Goal: Use online tool/utility: Use online tool/utility

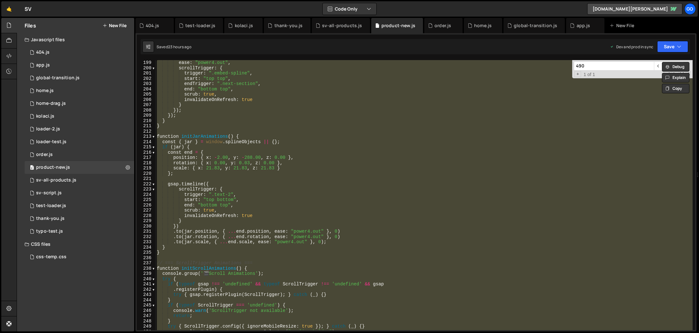
scroll to position [1043, 0]
click at [276, 138] on div "ease : "power4.out" , scrollTrigger : { trigger : ".embed-spline" , start : "to…" at bounding box center [424, 195] width 537 height 270
click at [247, 159] on div "ease : "power4.out" , scrollTrigger : { trigger : ".embed-spline" , start : "to…" at bounding box center [424, 195] width 537 height 270
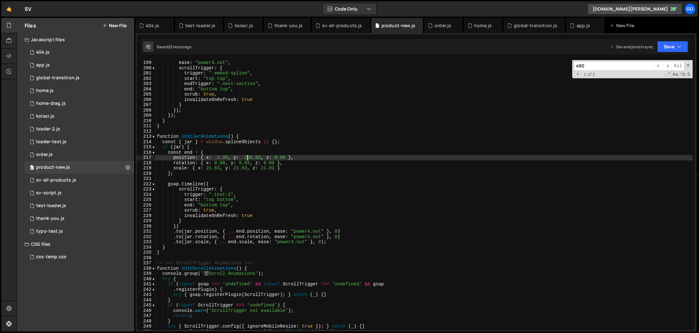
type textarea "console.log('📄 Product-4.js loaded and ready');"
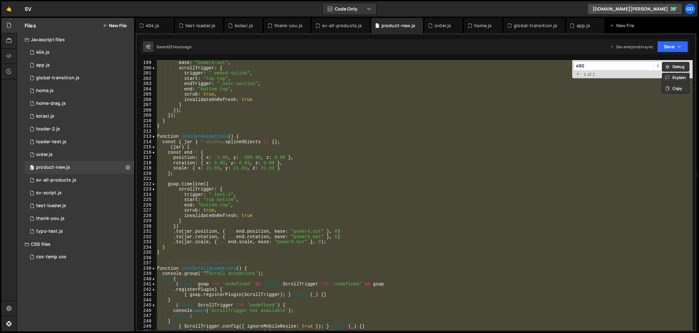
paste textarea
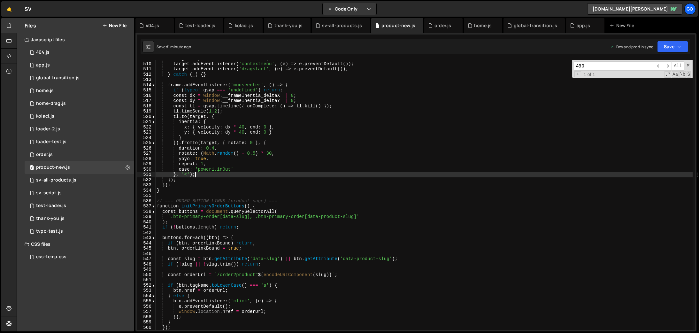
click at [297, 176] on div "target . style . msUserSelect = 'none' ; target . addEventListener ( 'contextme…" at bounding box center [424, 196] width 537 height 280
type textarea "console.log('📄 Product-4.js loaded and ready');"
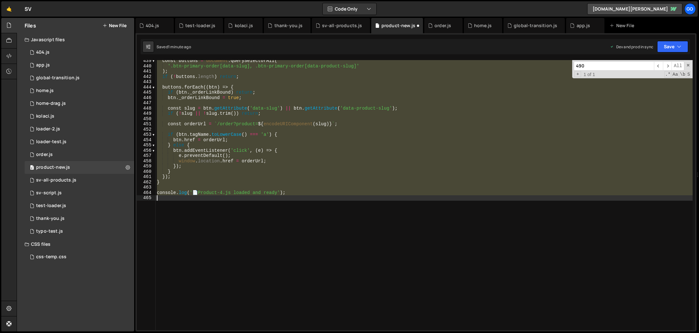
scroll to position [2310, 0]
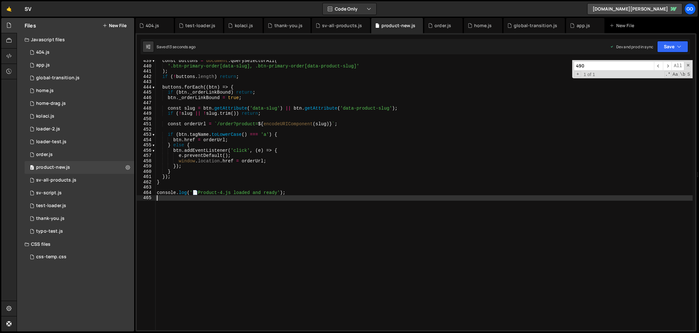
click at [237, 139] on div "const buttons = document . querySelectorAll ( '.btn-primary-order[data-slug], .…" at bounding box center [424, 198] width 537 height 280
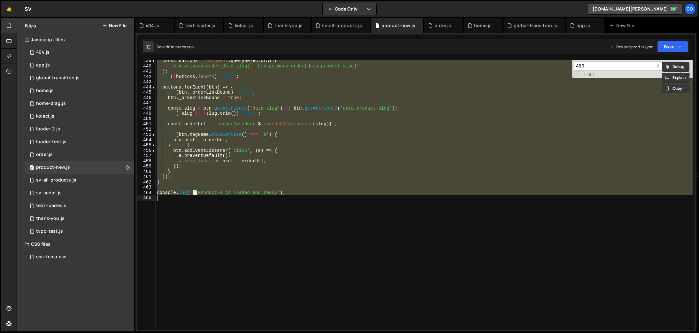
click at [347, 138] on div "const buttons = document . querySelectorAll ( '.btn-primary-order[data-slug], .…" at bounding box center [424, 195] width 537 height 270
click at [228, 96] on div "const buttons = document . querySelectorAll ( '.btn-primary-order[data-slug], .…" at bounding box center [424, 195] width 537 height 270
type textarea "btn._orderLinkBound = true;"
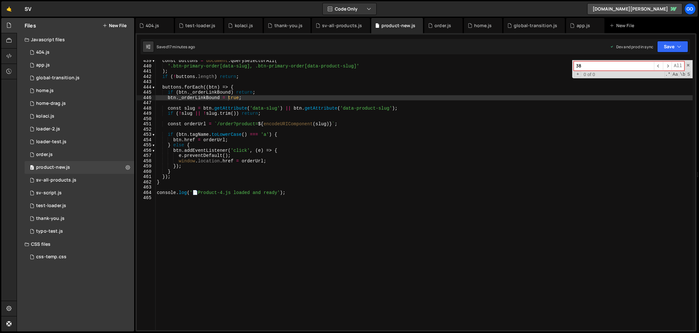
scroll to position [619, 0]
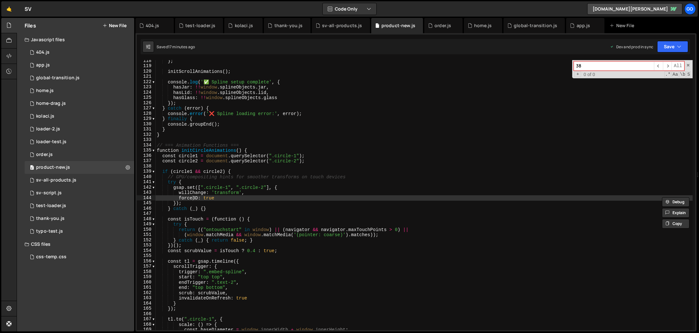
type input "3"
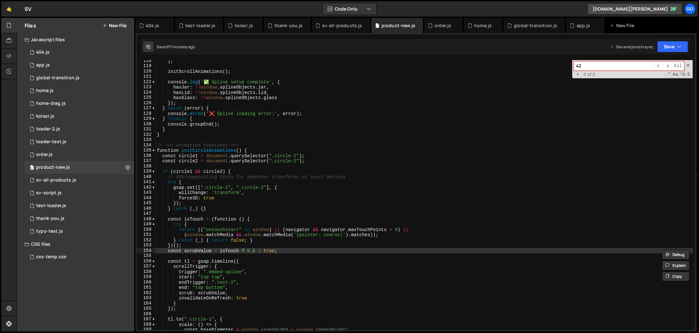
type input "4"
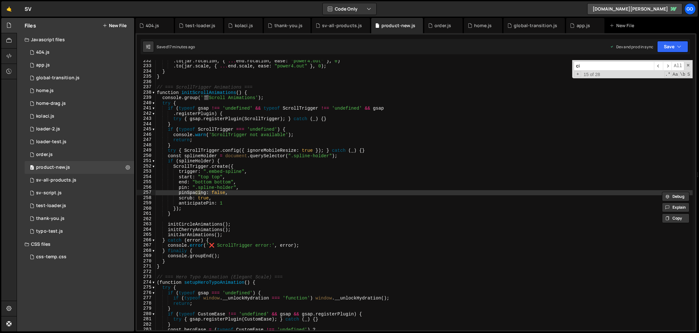
scroll to position [1219, 0]
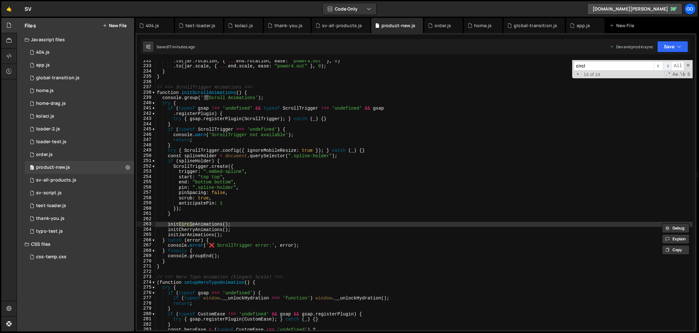
type input "circl"
click at [668, 64] on span "​" at bounding box center [667, 65] width 9 height 9
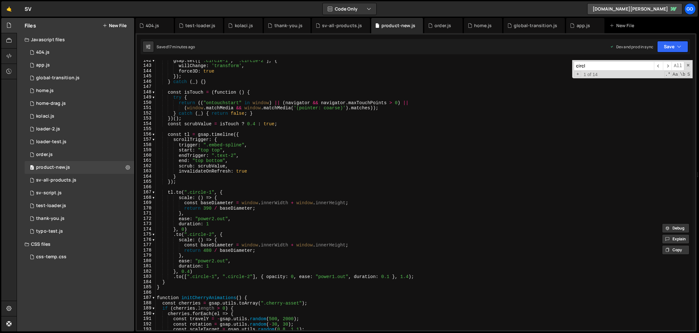
scroll to position [745, 0]
click at [207, 208] on div "gsap . set ([ ".circle-1" , ".circle-2" ] , { willChange : 'transform' , force3…" at bounding box center [424, 198] width 537 height 280
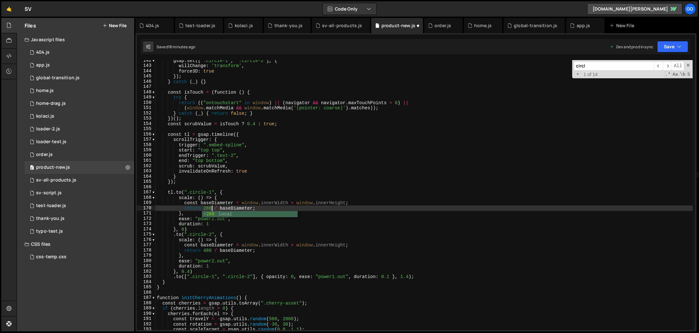
scroll to position [0, 4]
click at [277, 252] on div "gsap . set ([ ".circle-1" , ".circle-2" ] , { willChange : 'transform' , force3…" at bounding box center [424, 198] width 537 height 280
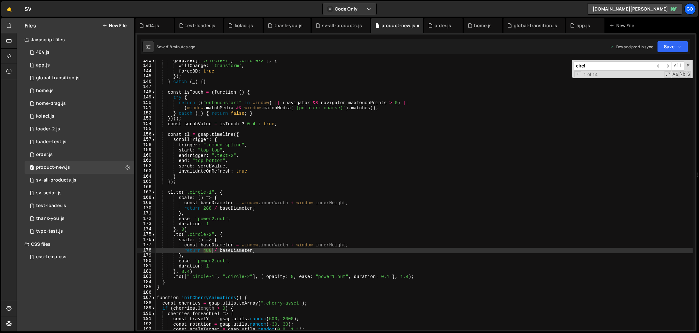
drag, startPoint x: 204, startPoint y: 251, endPoint x: 210, endPoint y: 250, distance: 6.1
click at [210, 250] on div "gsap . set ([ ".circle-1" , ".circle-2" ] , { willChange : 'transform' , force3…" at bounding box center [424, 198] width 537 height 280
type textarea "return 354 / baseDiameter;"
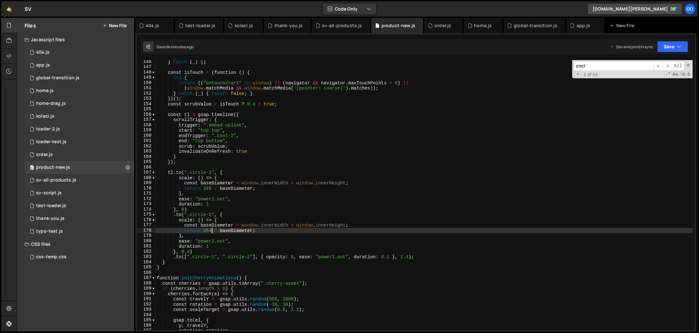
scroll to position [765, 0]
click at [598, 65] on input "circl" at bounding box center [614, 65] width 80 height 9
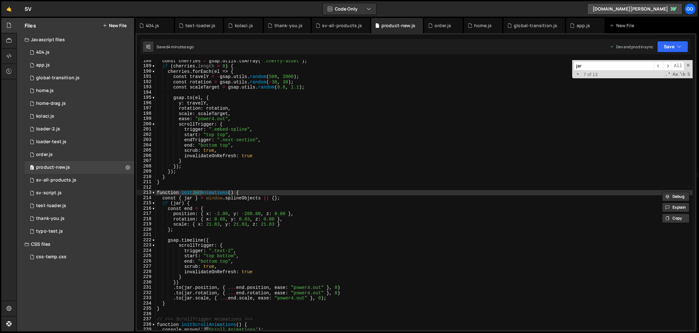
type input "jar"
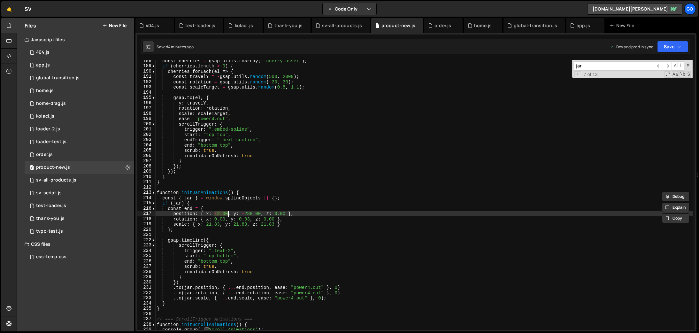
drag, startPoint x: 216, startPoint y: 214, endPoint x: 227, endPoint y: 213, distance: 11.2
click at [227, 213] on div "const cherries = gsap . utils . toArray ( ".cherry-asset" ) ; if ( cherries . l…" at bounding box center [424, 198] width 537 height 280
click at [220, 214] on div "const cherries = gsap . utils . toArray ( ".cherry-asset" ) ; if ( cherries . l…" at bounding box center [424, 195] width 537 height 270
click at [250, 216] on div "const cherries = gsap . utils . toArray ( ".cherry-asset" ) ; if ( cherries . l…" at bounding box center [424, 198] width 537 height 280
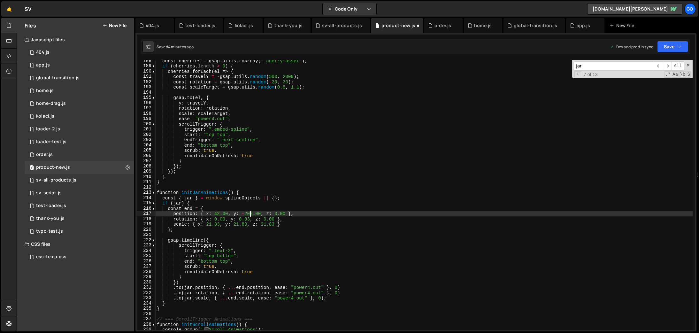
scroll to position [0, 6]
click at [208, 226] on div "const cherries = gsap . utils . toArray ( ".cherry-asset" ) ; if ( cherries . l…" at bounding box center [424, 198] width 537 height 280
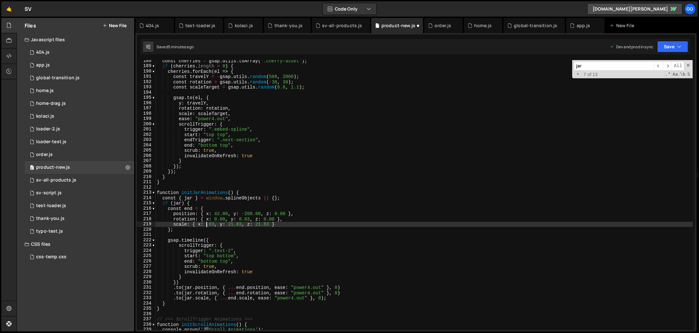
scroll to position [0, 4]
click at [218, 222] on div "const cherries = gsap . utils . toArray ( ".cherry-asset" ) ; if ( cherries . l…" at bounding box center [424, 198] width 537 height 280
drag, startPoint x: 206, startPoint y: 224, endPoint x: 219, endPoint y: 223, distance: 13.2
click at [219, 223] on div "const cherries = gsap . utils . toArray ( ".cherry-asset" ) ; if ( cherries . l…" at bounding box center [424, 198] width 537 height 280
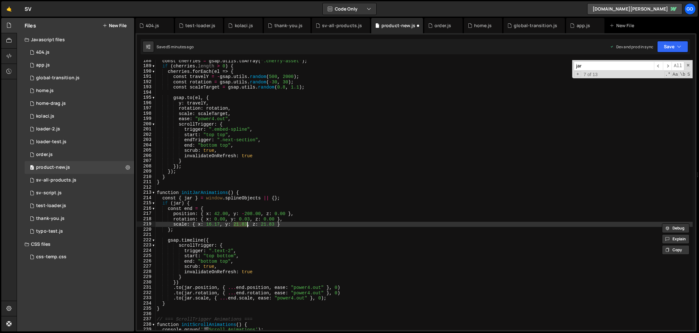
drag, startPoint x: 234, startPoint y: 225, endPoint x: 247, endPoint y: 224, distance: 12.6
click at [247, 224] on div "const cherries = gsap . utils . toArray ( ".cherry-asset" ) ; if ( cherries . l…" at bounding box center [424, 198] width 537 height 280
paste textarea "16.17"
drag, startPoint x: 261, startPoint y: 225, endPoint x: 274, endPoint y: 224, distance: 13.2
click at [274, 224] on div "const cherries = gsap . utils . toArray ( ".cherry-asset" ) ; if ( cherries . l…" at bounding box center [424, 198] width 537 height 280
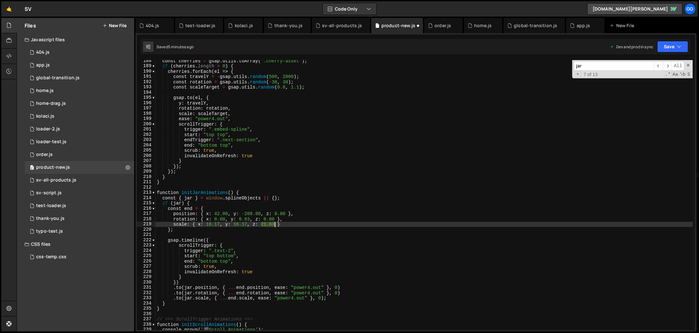
paste textarea "16.17"
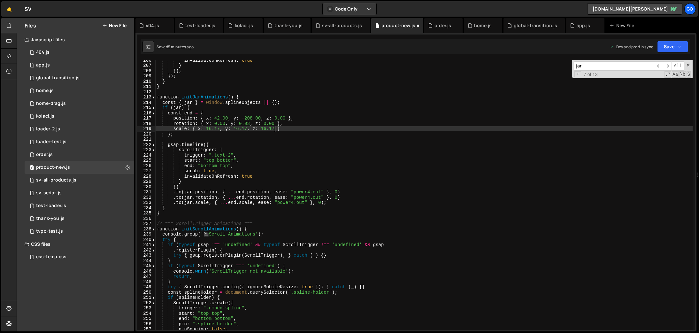
scroll to position [1068, 0]
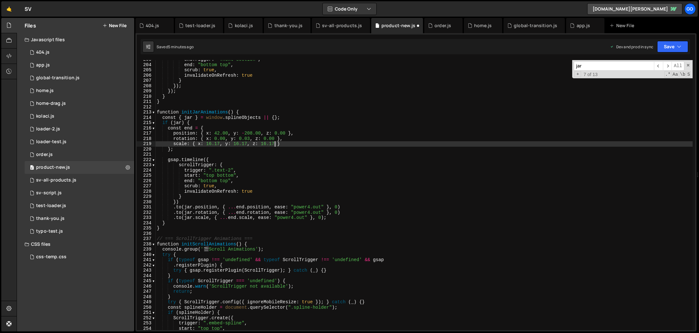
click at [215, 139] on div "endTrigger : ".next-section" , end : "bottom top" , scrub : true , invalidateOn…" at bounding box center [424, 197] width 537 height 280
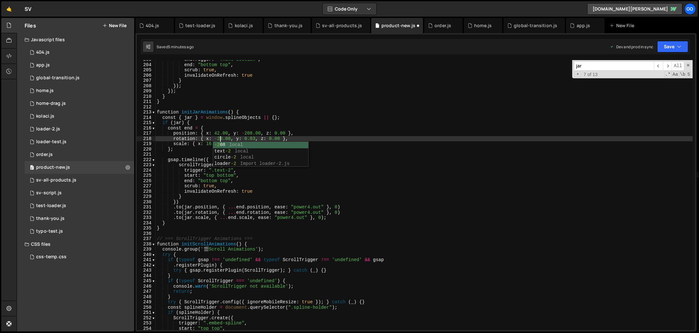
scroll to position [0, 4]
drag, startPoint x: 246, startPoint y: 138, endPoint x: 271, endPoint y: 148, distance: 26.7
click at [246, 138] on div "endTrigger : ".next-section" , end : "bottom top" , scrub : true , invalidateOn…" at bounding box center [424, 197] width 537 height 280
click at [272, 139] on div "endTrigger : ".next-section" , end : "bottom top" , scrub : true , invalidateOn…" at bounding box center [424, 197] width 537 height 280
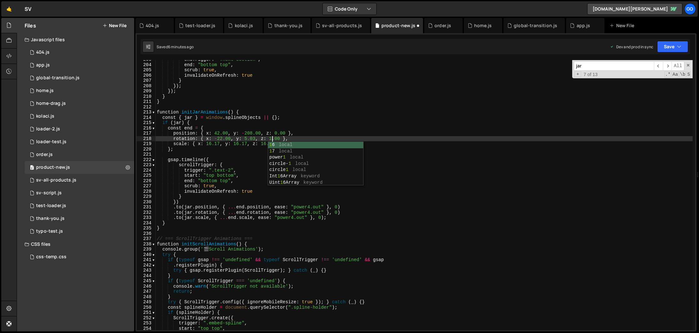
scroll to position [0, 8]
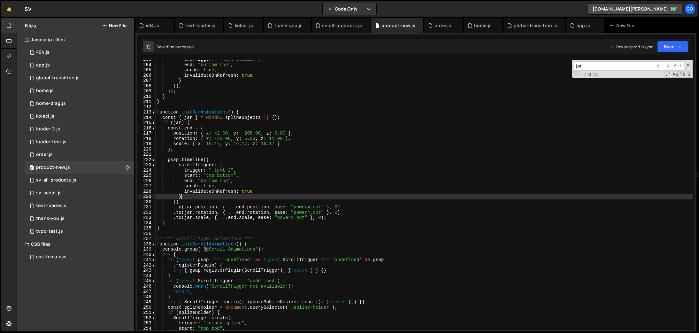
click at [309, 198] on div "endTrigger : ".next-section" , end : "bottom top" , scrub : true , invalidateOn…" at bounding box center [424, 197] width 537 height 280
click at [687, 64] on span at bounding box center [688, 65] width 4 height 4
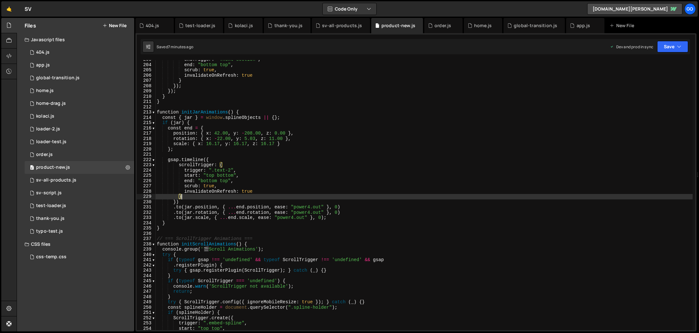
drag, startPoint x: 212, startPoint y: 144, endPoint x: 218, endPoint y: 149, distance: 7.5
click at [212, 144] on div "endTrigger : ".next-section" , end : "bottom top" , scrub : true , invalidateOn…" at bounding box center [424, 197] width 537 height 280
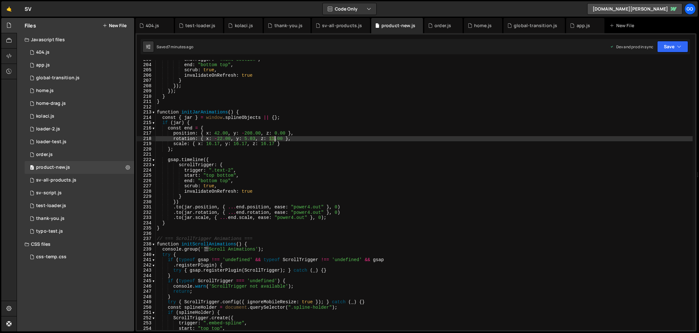
drag, startPoint x: 270, startPoint y: 136, endPoint x: 274, endPoint y: 136, distance: 4.8
click at [274, 136] on div "endTrigger : ".next-section" , end : "bottom top" , scrub : true , invalidateOn…" at bounding box center [424, 197] width 537 height 280
click at [282, 146] on div "endTrigger : ".next-section" , end : "bottom top" , scrub : true , invalidateOn…" at bounding box center [424, 197] width 537 height 280
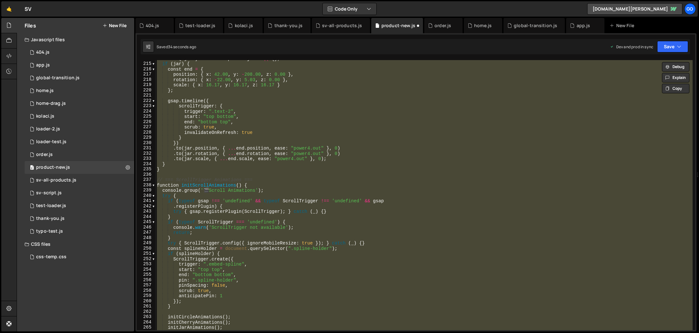
scroll to position [1111, 0]
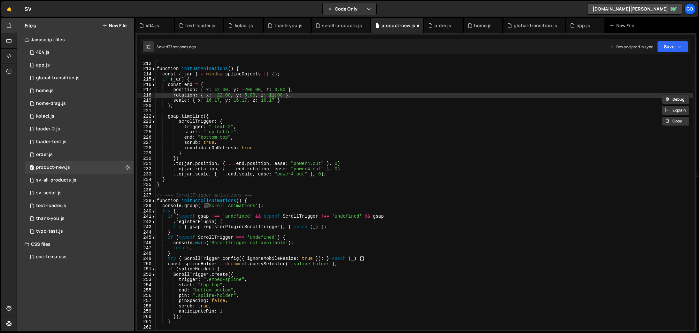
click at [267, 95] on div "} function initJarAnimations ( ) { const { jar } = window . splineObjects || { …" at bounding box center [424, 196] width 537 height 280
drag, startPoint x: 222, startPoint y: 94, endPoint x: 230, endPoint y: 107, distance: 15.7
click at [222, 94] on div "} function initJarAnimations ( ) { const { jar } = window . splineObjects || { …" at bounding box center [424, 196] width 537 height 280
click at [247, 95] on div "} function initJarAnimations ( ) { const { jar } = window . splineObjects || { …" at bounding box center [424, 196] width 537 height 280
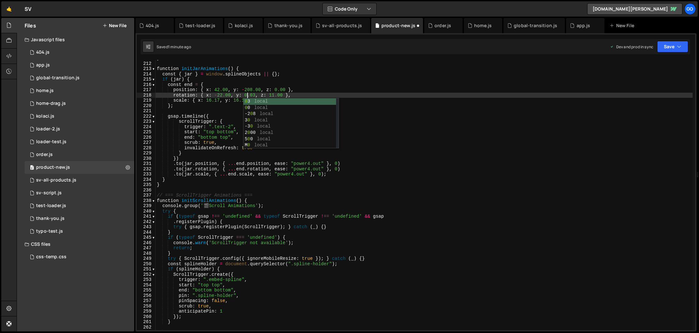
scroll to position [0, 6]
click at [222, 94] on div "} function initJarAnimations ( ) { const { jar } = window . splineObjects || { …" at bounding box center [424, 196] width 537 height 280
click at [290, 128] on div "} function initJarAnimations ( ) { const { jar } = window . splineObjects || { …" at bounding box center [424, 196] width 537 height 280
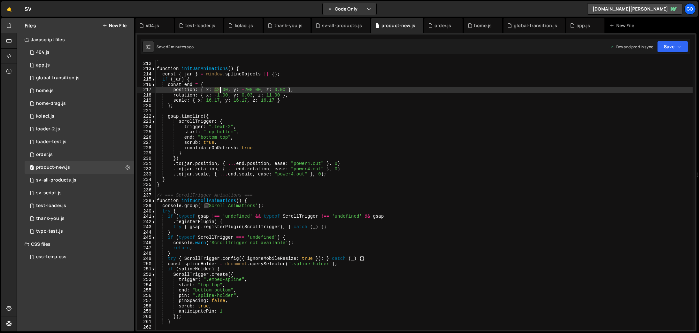
drag, startPoint x: 215, startPoint y: 90, endPoint x: 244, endPoint y: 125, distance: 45.6
click at [220, 90] on div "} function initJarAnimations ( ) { const { jar } = window . splineObjects || { …" at bounding box center [424, 196] width 537 height 280
click at [248, 88] on div "} function initJarAnimations ( ) { const { jar } = window . splineObjects || { …" at bounding box center [424, 196] width 537 height 280
drag, startPoint x: 252, startPoint y: 90, endPoint x: 245, endPoint y: 89, distance: 6.8
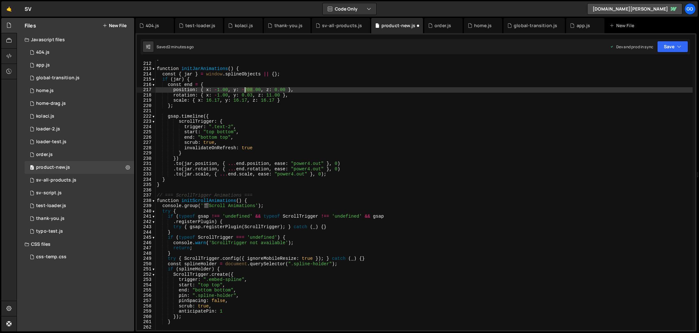
click at [245, 89] on div "} function initJarAnimations ( ) { const { jar } = window . splineObjects || { …" at bounding box center [424, 196] width 537 height 280
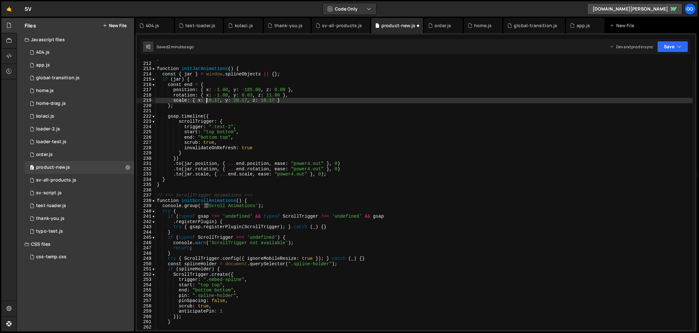
click at [207, 101] on div "} function initJarAnimations ( ) { const { jar } = window . splineObjects || { …" at bounding box center [424, 196] width 537 height 280
click at [219, 93] on div "} function initJarAnimations ( ) { const { jar } = window . splineObjects || { …" at bounding box center [424, 196] width 537 height 280
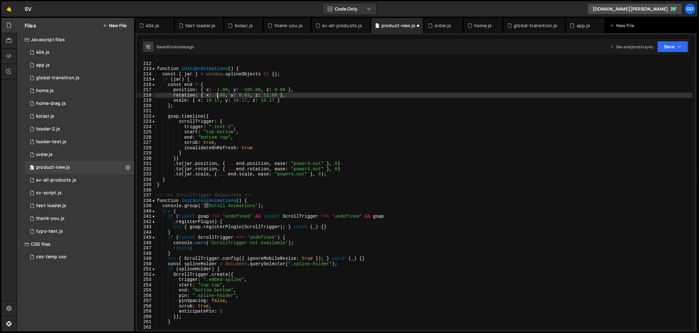
scroll to position [0, 4]
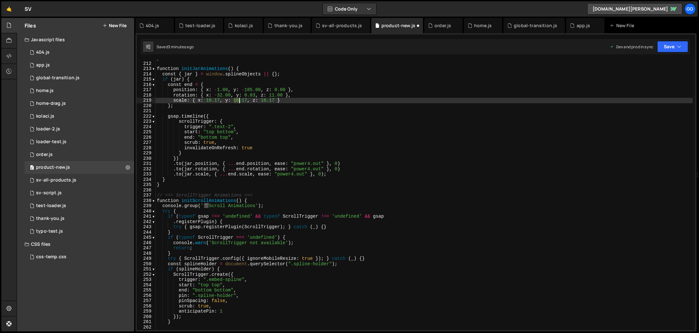
drag, startPoint x: 234, startPoint y: 101, endPoint x: 238, endPoint y: 101, distance: 3.8
click at [238, 101] on div "} function initJarAnimations ( ) { const { jar } = window . splineObjects || { …" at bounding box center [424, 196] width 537 height 280
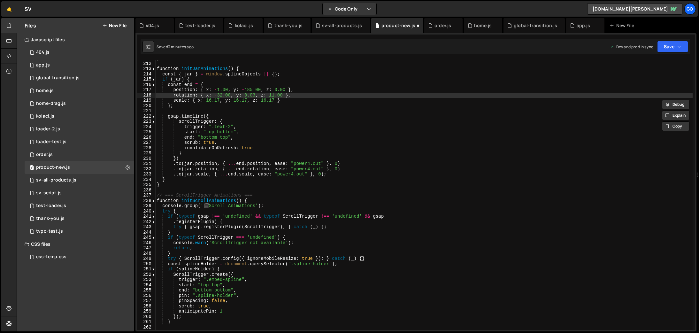
click at [246, 95] on div "} function initJarAnimations ( ) { const { jar } = window . splineObjects || { …" at bounding box center [424, 196] width 537 height 280
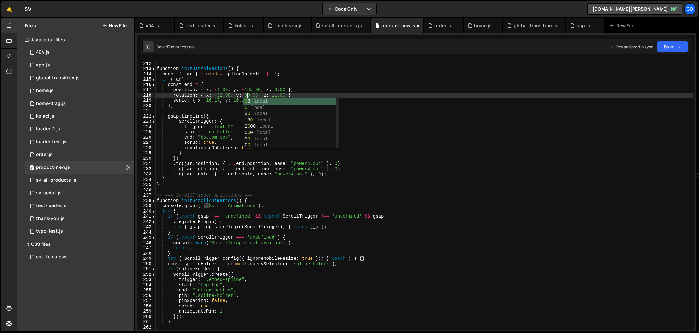
scroll to position [0, 6]
click at [238, 98] on div "} function initJarAnimations ( ) { const { jar } = window . splineObjects || { …" at bounding box center [424, 196] width 537 height 280
click at [248, 96] on div "} function initJarAnimations ( ) { const { jar } = window . splineObjects || { …" at bounding box center [424, 196] width 537 height 280
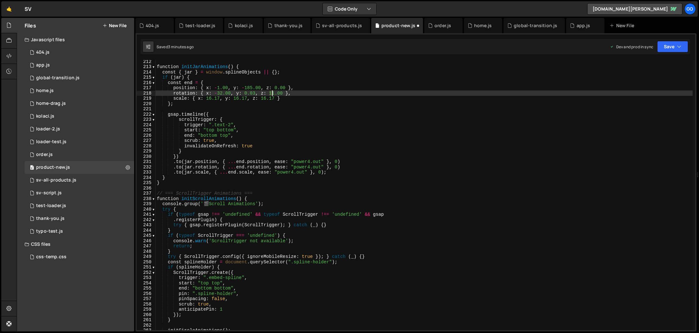
scroll to position [1113, 0]
drag, startPoint x: 271, startPoint y: 95, endPoint x: 281, endPoint y: 95, distance: 9.9
click at [281, 95] on div "function initJarAnimations ( ) { const { jar } = window . splineObjects || { } …" at bounding box center [424, 199] width 537 height 280
click at [275, 95] on div "function initJarAnimations ( ) { const { jar } = window . splineObjects || { } …" at bounding box center [424, 195] width 537 height 270
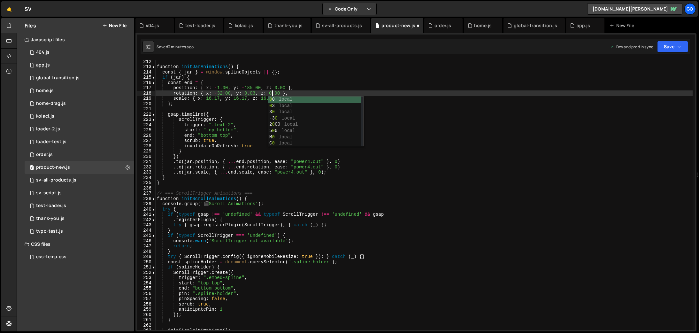
click at [425, 153] on div "function initJarAnimations ( ) { const { jar } = window . splineObjects || { } …" at bounding box center [424, 199] width 537 height 280
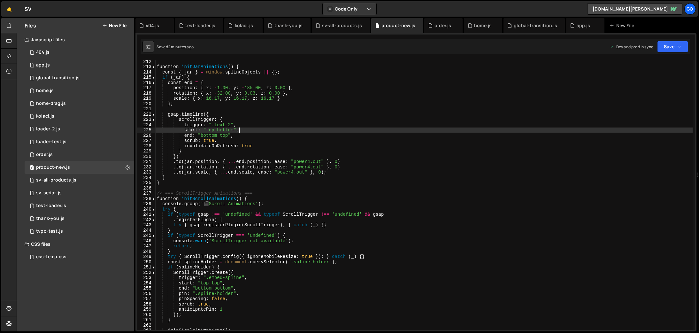
click at [323, 132] on div "function initJarAnimations ( ) { const { jar } = window . splineObjects || { } …" at bounding box center [424, 199] width 537 height 280
type textarea "start: "top bottom","
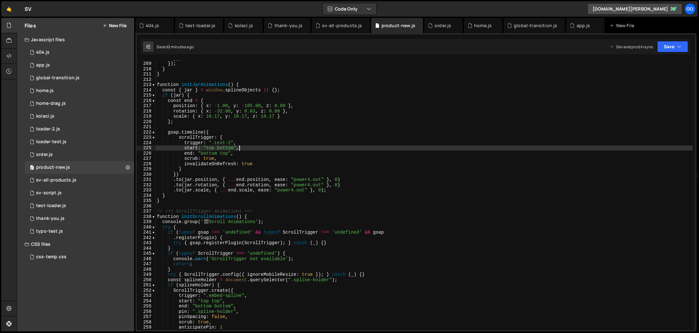
scroll to position [1089, 0]
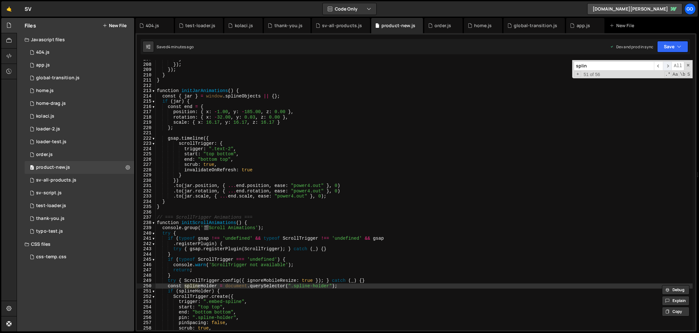
click at [668, 65] on span "​" at bounding box center [667, 65] width 9 height 9
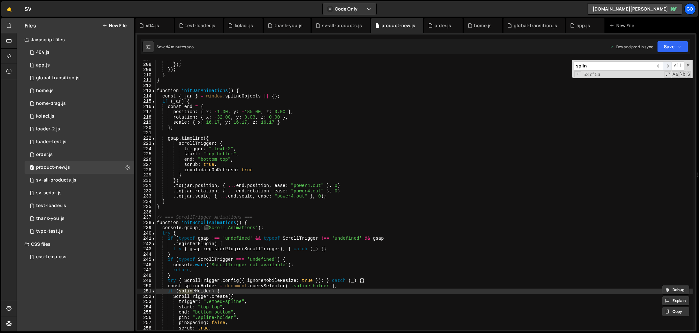
click at [668, 65] on span "​" at bounding box center [667, 65] width 9 height 9
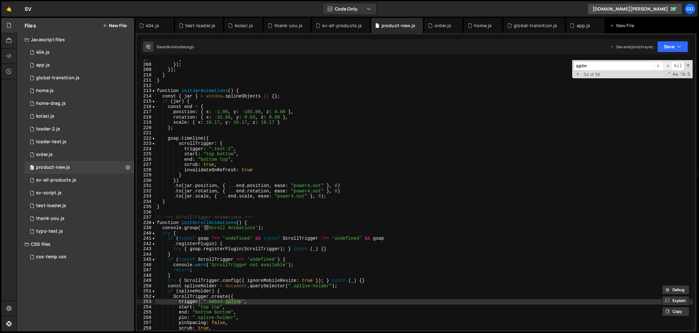
click at [668, 65] on span "​" at bounding box center [667, 65] width 9 height 9
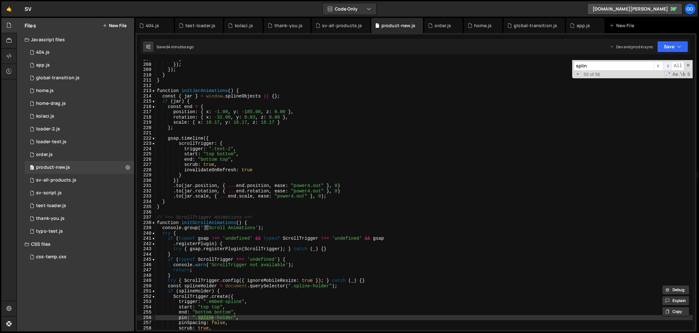
click at [668, 65] on span "​" at bounding box center [667, 65] width 9 height 9
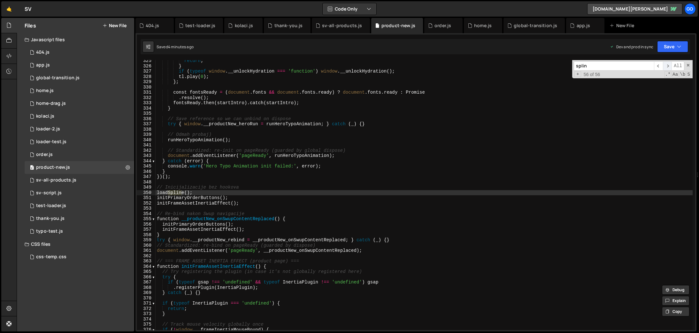
click at [668, 65] on span "​" at bounding box center [667, 65] width 9 height 9
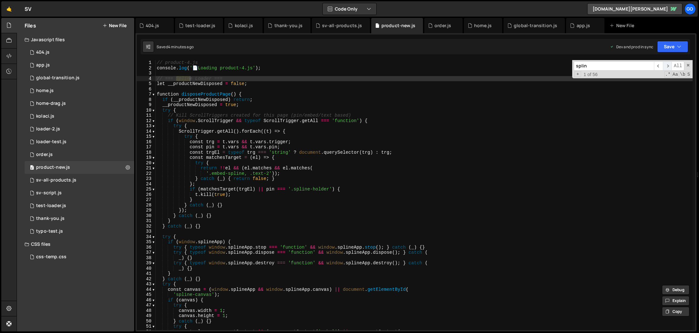
click at [668, 65] on span "​" at bounding box center [667, 65] width 9 height 9
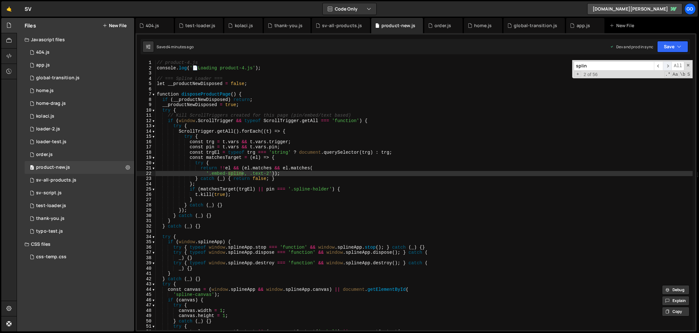
click at [668, 65] on span "​" at bounding box center [667, 65] width 9 height 9
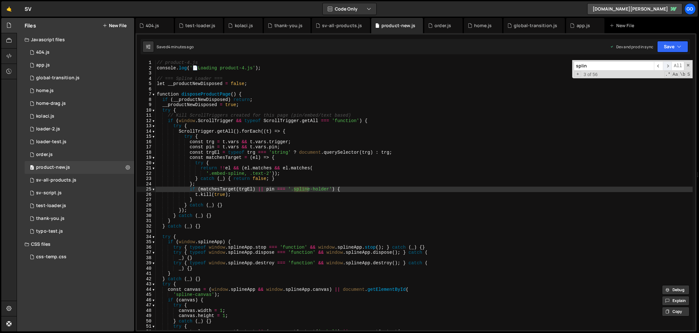
click at [668, 65] on span "​" at bounding box center [667, 65] width 9 height 9
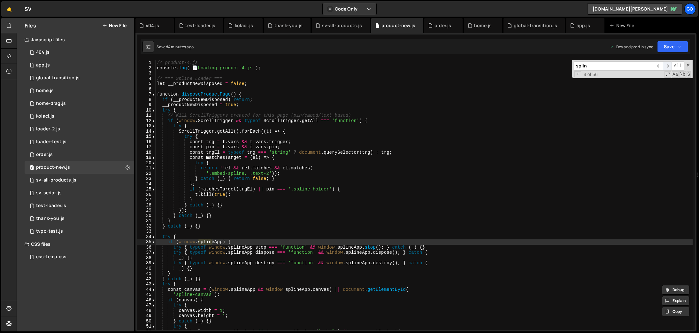
click at [668, 65] on span "​" at bounding box center [667, 65] width 9 height 9
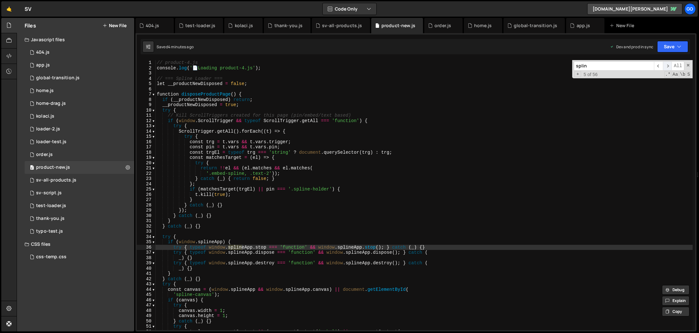
click at [668, 65] on span "​" at bounding box center [667, 65] width 9 height 9
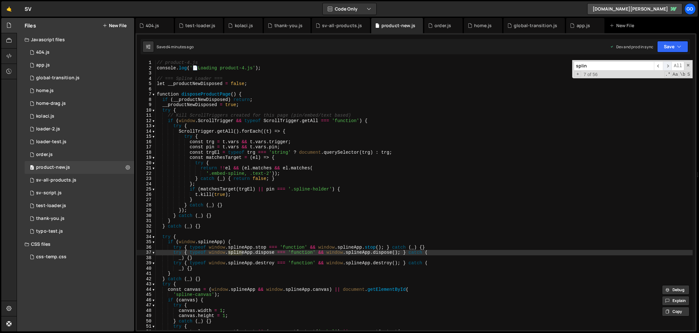
click at [668, 65] on span "​" at bounding box center [667, 65] width 9 height 9
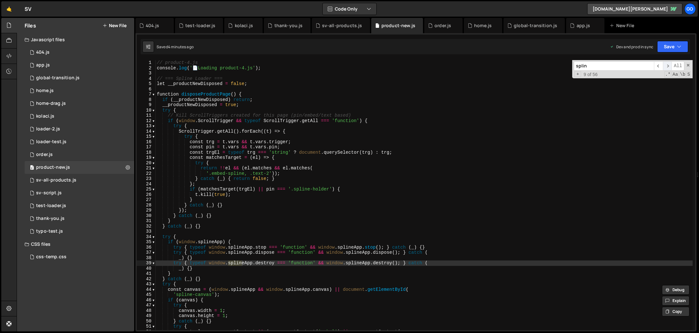
click at [668, 65] on span "​" at bounding box center [667, 65] width 9 height 9
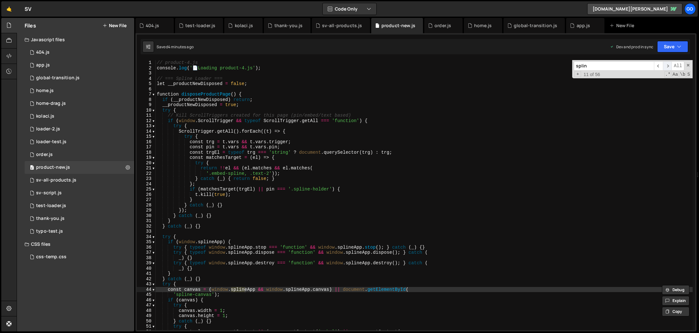
click at [668, 65] on span "​" at bounding box center [667, 65] width 9 height 9
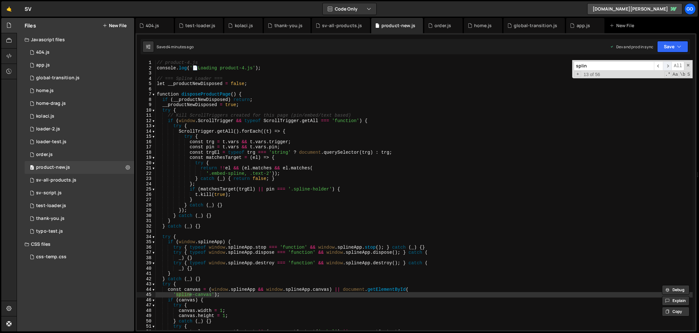
click at [668, 65] on span "​" at bounding box center [667, 65] width 9 height 9
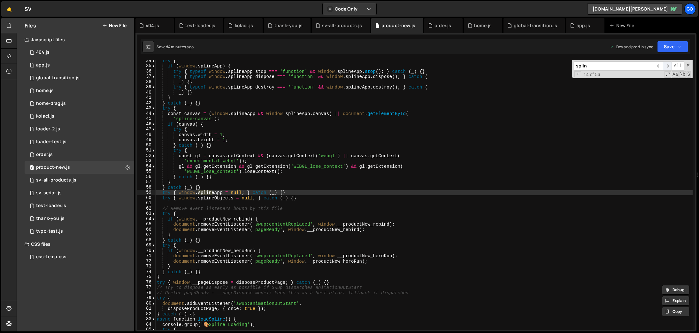
scroll to position [176, 0]
click at [668, 65] on span "​" at bounding box center [667, 65] width 9 height 9
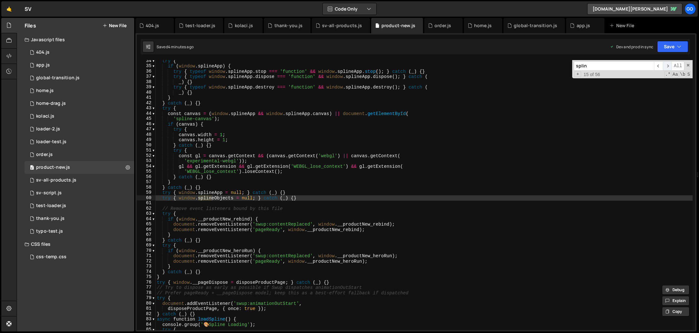
click at [668, 65] on span "​" at bounding box center [667, 65] width 9 height 9
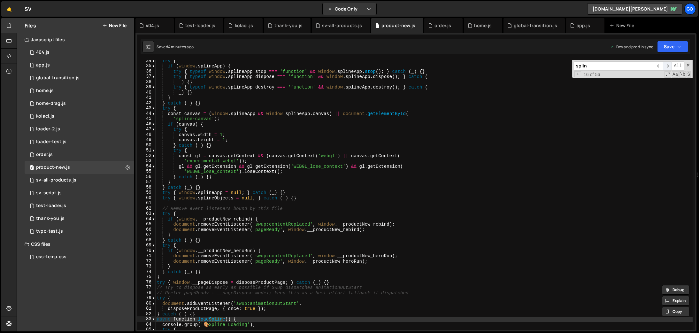
click at [668, 65] on span "​" at bounding box center [667, 65] width 9 height 9
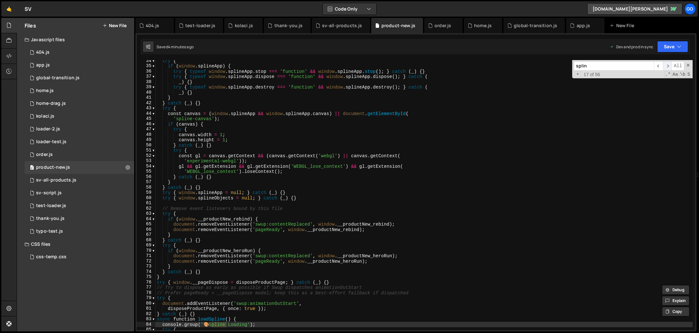
click at [668, 65] on span "​" at bounding box center [667, 65] width 9 height 9
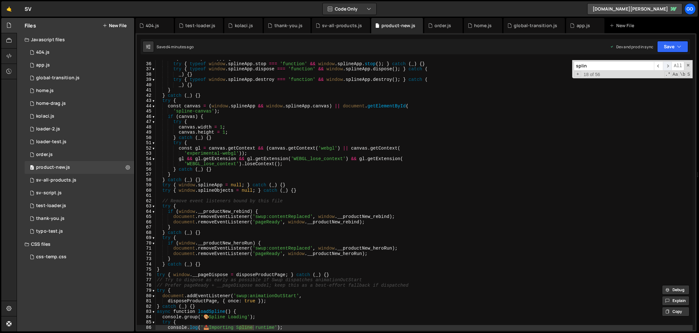
click at [668, 65] on span "​" at bounding box center [667, 65] width 9 height 9
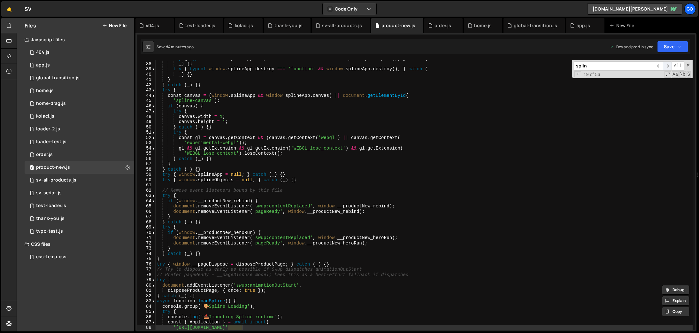
click at [668, 65] on span "​" at bounding box center [667, 65] width 9 height 9
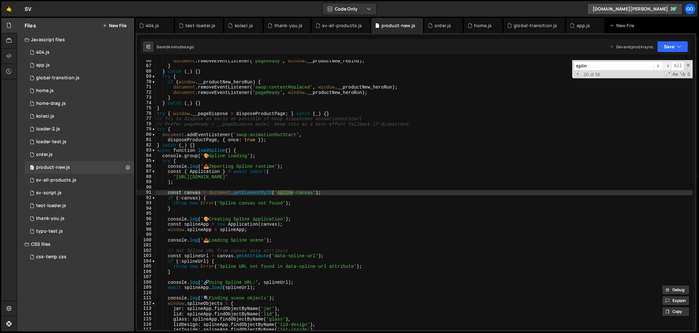
scroll to position [345, 0]
click at [668, 65] on span "​" at bounding box center [667, 65] width 9 height 9
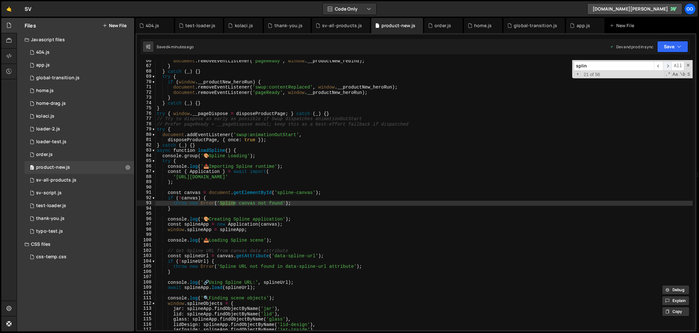
click at [668, 65] on span "​" at bounding box center [667, 65] width 9 height 9
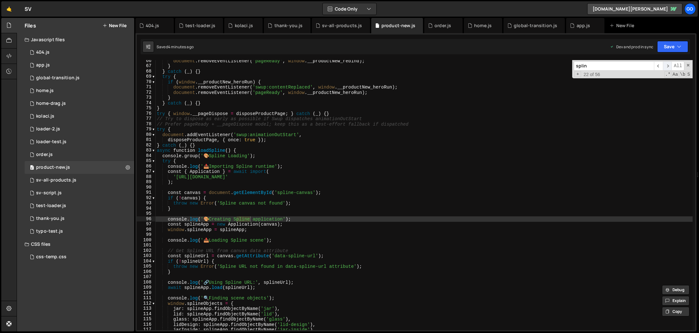
click at [668, 65] on span "​" at bounding box center [667, 65] width 9 height 9
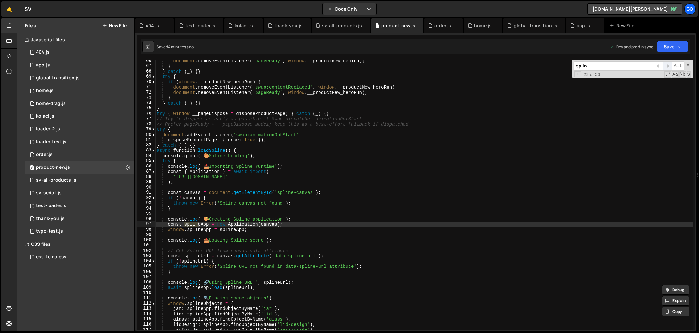
click at [668, 65] on span "​" at bounding box center [667, 65] width 9 height 9
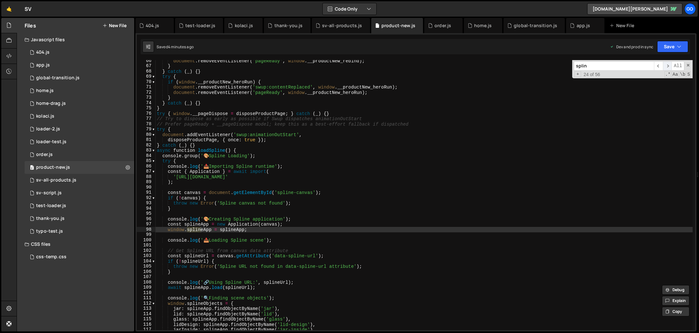
click at [668, 65] on span "​" at bounding box center [667, 65] width 9 height 9
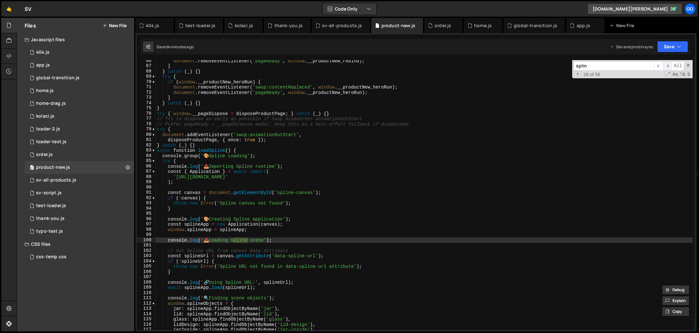
click at [668, 65] on span "​" at bounding box center [667, 65] width 9 height 9
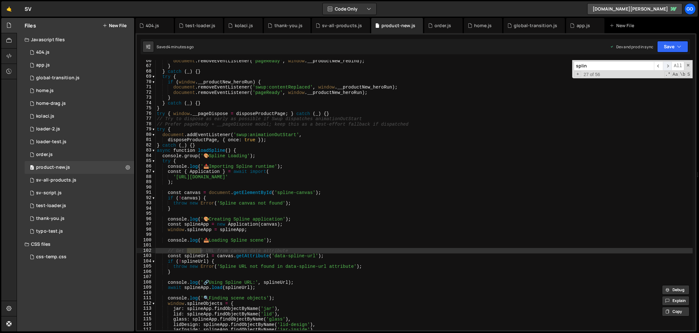
click at [668, 65] on span "​" at bounding box center [667, 65] width 9 height 9
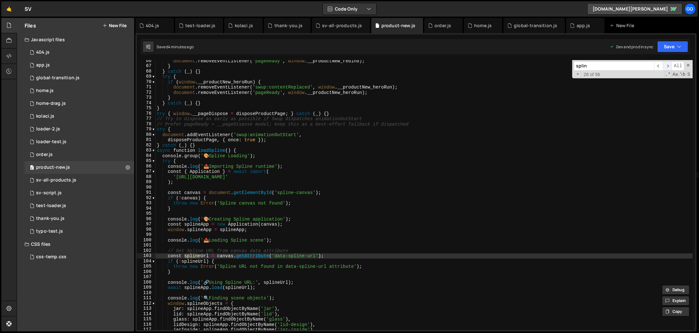
click at [668, 65] on span "​" at bounding box center [667, 65] width 9 height 9
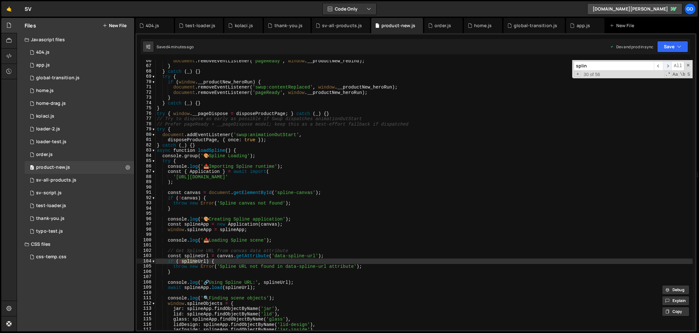
click at [668, 65] on span "​" at bounding box center [667, 65] width 9 height 9
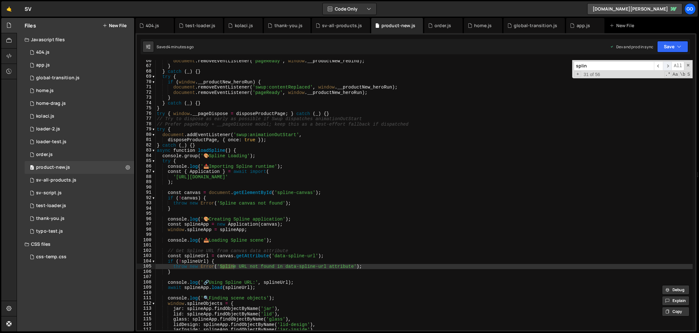
click at [668, 65] on span "​" at bounding box center [667, 65] width 9 height 9
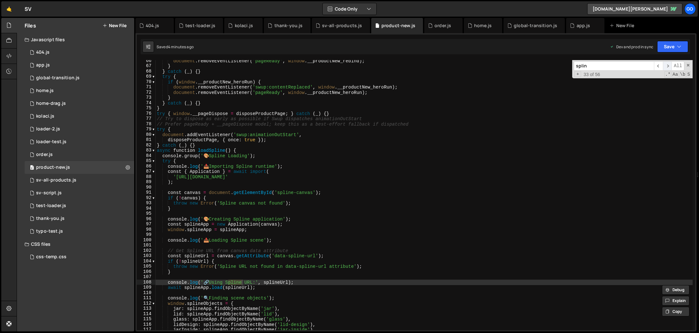
click at [668, 65] on span "​" at bounding box center [667, 65] width 9 height 9
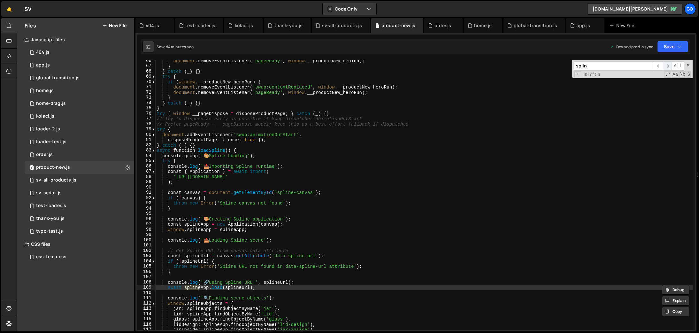
click at [668, 65] on span "​" at bounding box center [667, 65] width 9 height 9
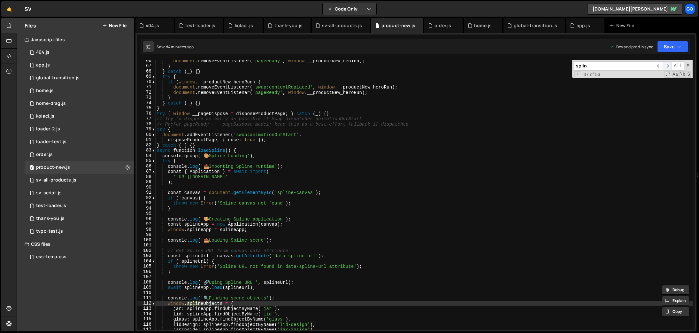
click at [668, 65] on span "​" at bounding box center [667, 65] width 9 height 9
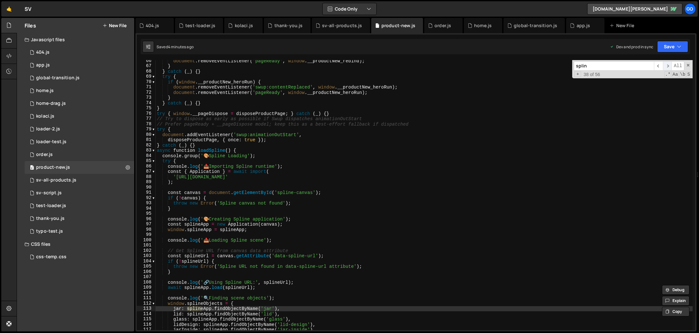
click at [668, 65] on span "​" at bounding box center [667, 65] width 9 height 9
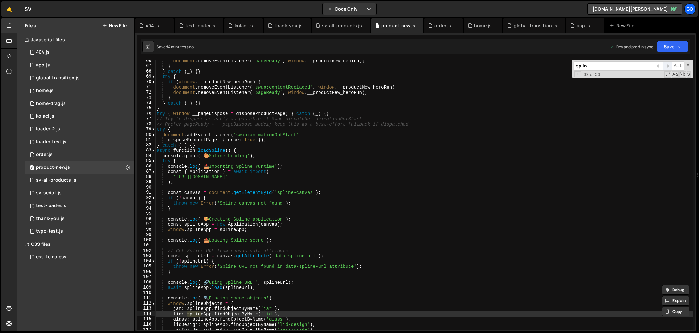
click at [668, 65] on span "​" at bounding box center [667, 65] width 9 height 9
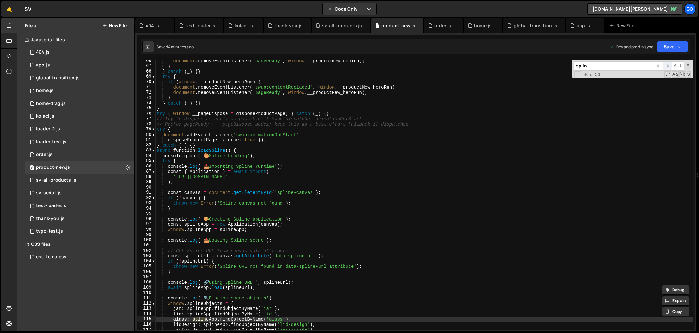
click at [668, 65] on span "​" at bounding box center [667, 65] width 9 height 9
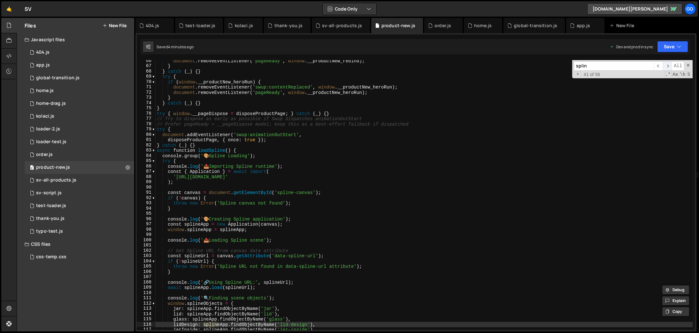
click at [668, 65] on span "​" at bounding box center [667, 65] width 9 height 9
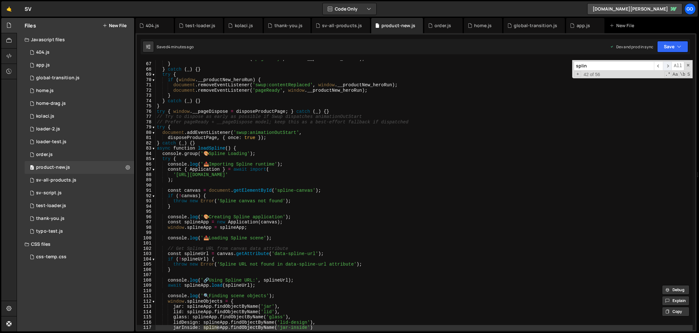
click at [668, 65] on span "​" at bounding box center [667, 65] width 9 height 9
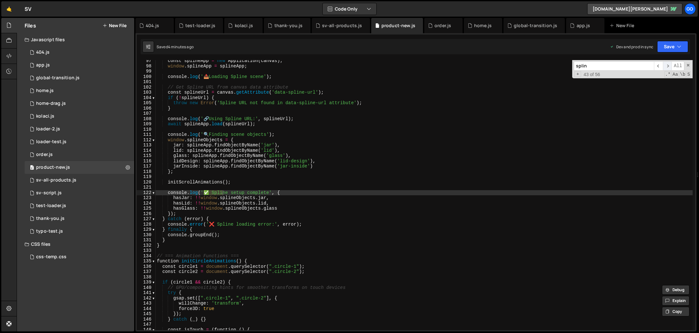
scroll to position [508, 0]
click at [668, 65] on span "​" at bounding box center [667, 65] width 9 height 9
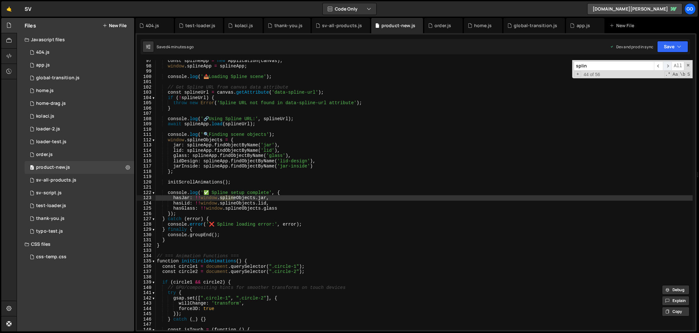
click at [668, 65] on span "​" at bounding box center [667, 65] width 9 height 9
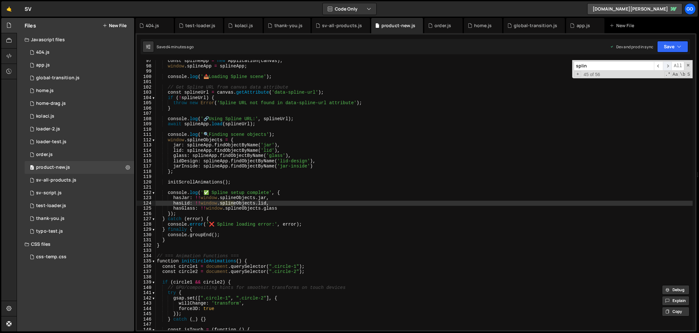
click at [668, 65] on span "​" at bounding box center [667, 65] width 9 height 9
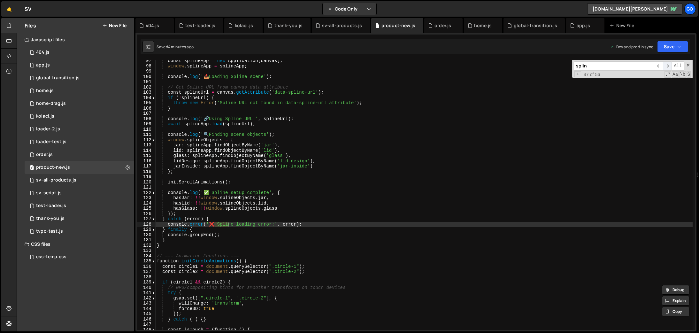
click at [668, 65] on span "​" at bounding box center [667, 65] width 9 height 9
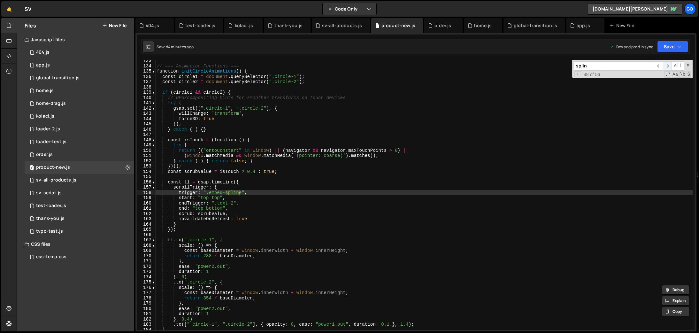
click at [668, 65] on span "​" at bounding box center [667, 65] width 9 height 9
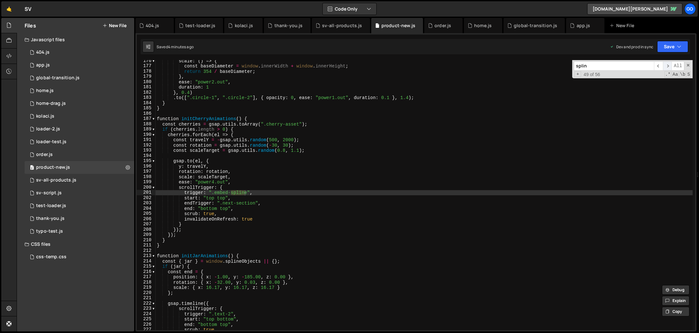
click at [668, 65] on span "​" at bounding box center [667, 65] width 9 height 9
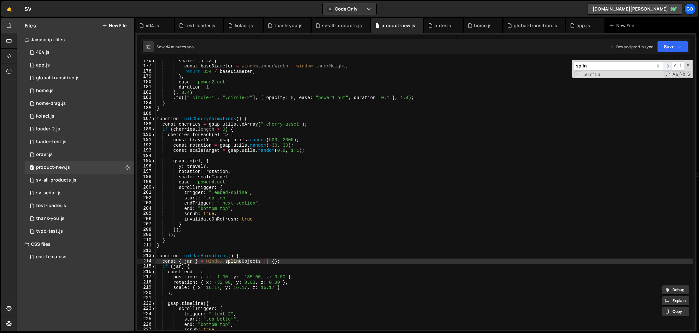
click at [668, 65] on span "​" at bounding box center [667, 65] width 9 height 9
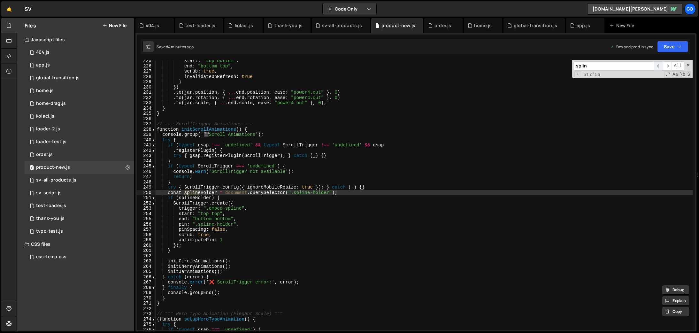
click at [659, 65] on span "​" at bounding box center [658, 65] width 9 height 9
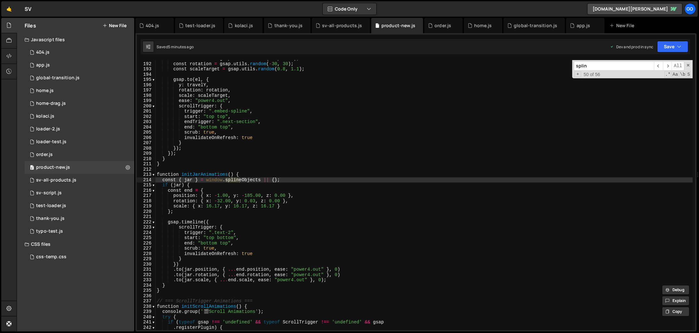
scroll to position [1005, 0]
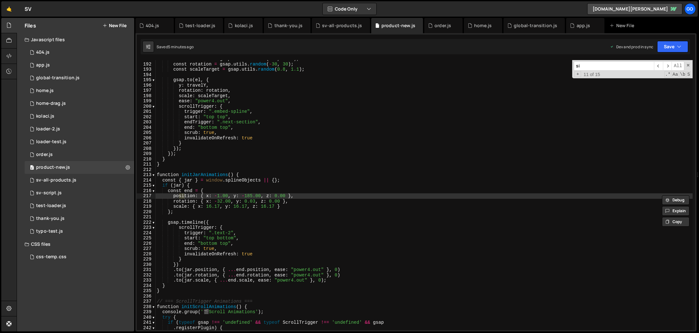
type input "s"
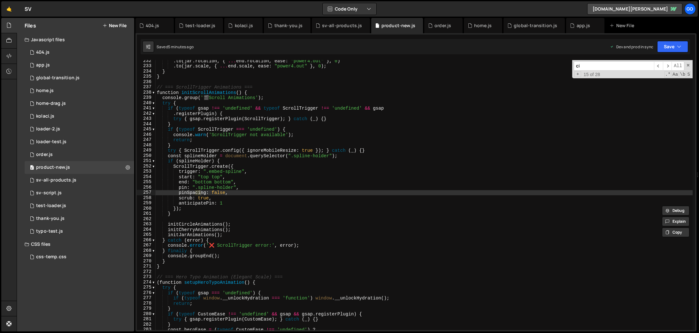
scroll to position [1219, 0]
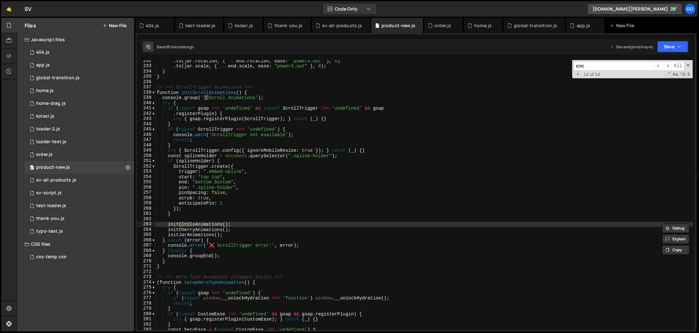
type input "circ"
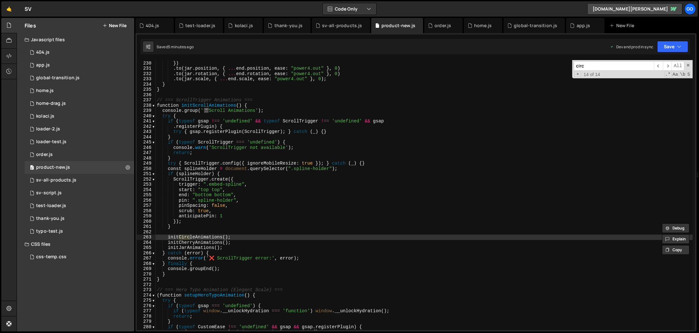
scroll to position [1237, 0]
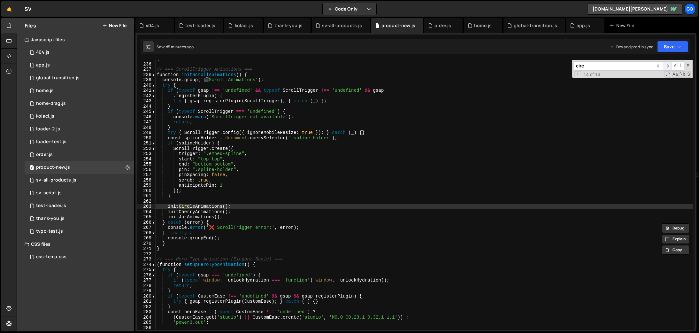
click at [669, 65] on span "​" at bounding box center [667, 65] width 9 height 9
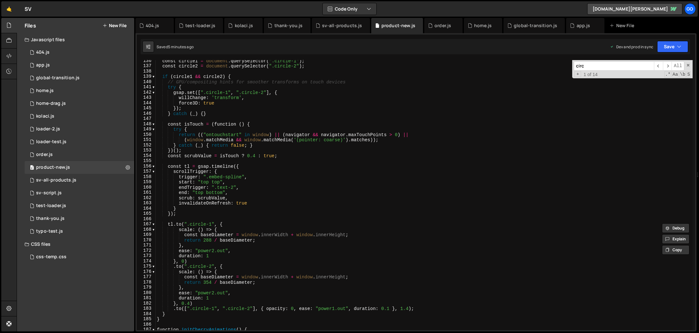
scroll to position [753, 0]
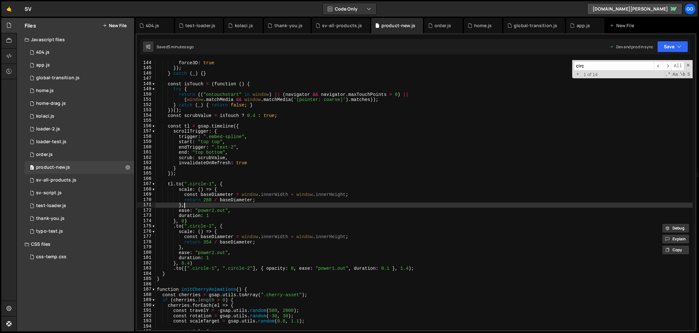
click at [285, 204] on div "force3D : true }) ; } catch ( _ ) { } const isTouch = ( function ( ) { try { re…" at bounding box center [424, 200] width 537 height 280
type textarea "console.log('📄 Product-4.js loaded and ready');"
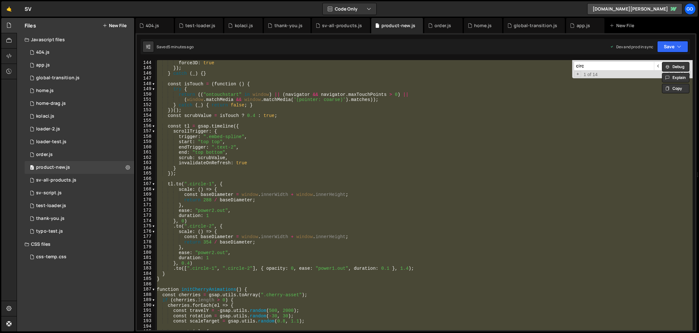
paste textarea
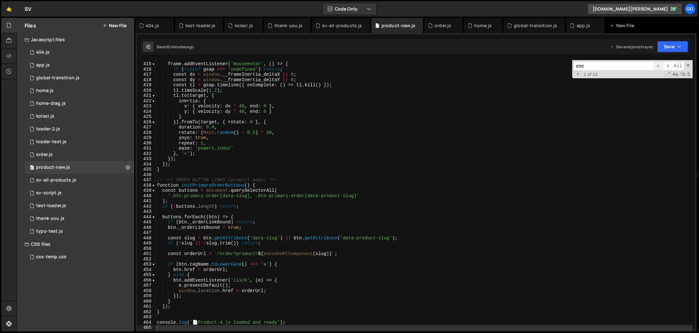
click at [658, 65] on span "​" at bounding box center [658, 65] width 9 height 9
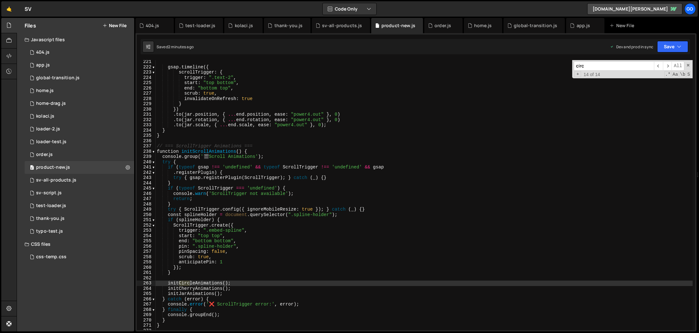
scroll to position [1147, 0]
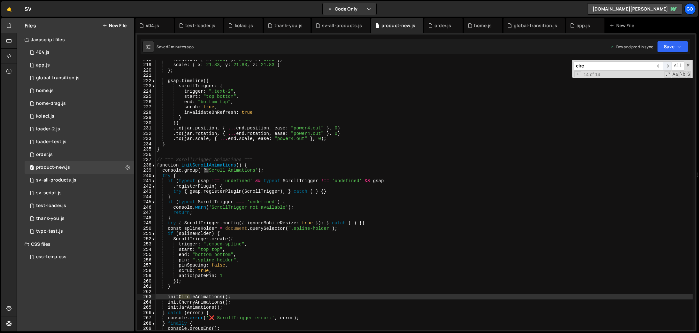
click at [666, 65] on span "​" at bounding box center [667, 65] width 9 height 9
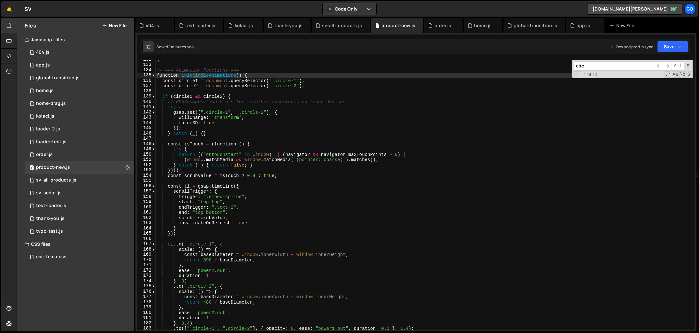
scroll to position [720, 0]
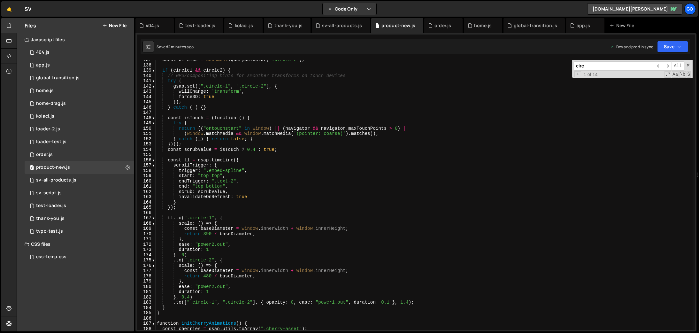
click at [209, 235] on div "const circle2 = document . querySelector ( ".circle-2" ) ; if ( circle1 && circ…" at bounding box center [424, 197] width 537 height 280
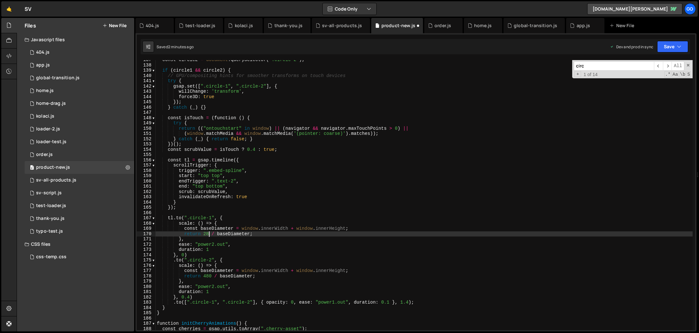
scroll to position [0, 4]
click at [211, 277] on div "const circle2 = document . querySelector ( ".circle-2" ) ; if ( circle1 && circ…" at bounding box center [424, 197] width 537 height 280
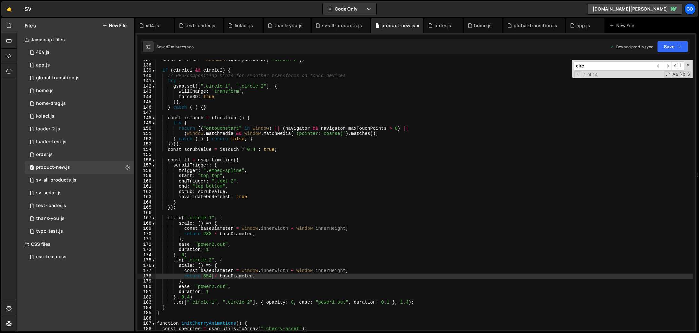
type textarea "return 354 / baseDiameter;"
click at [592, 66] on input "circ" at bounding box center [614, 65] width 80 height 9
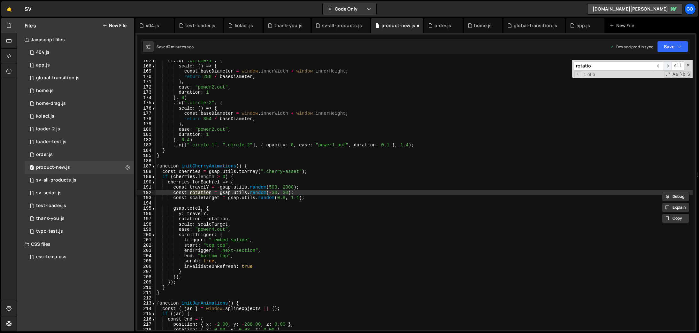
type input "rotatio"
click at [668, 65] on span "​" at bounding box center [667, 65] width 9 height 9
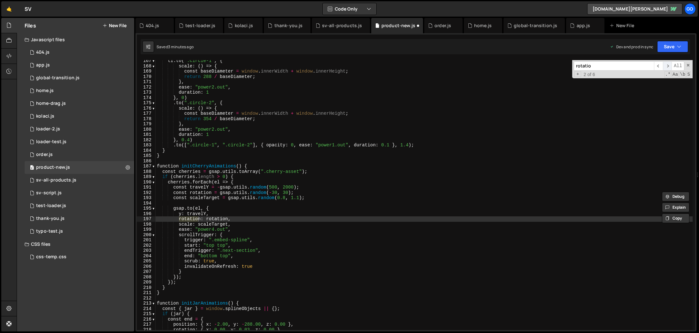
click at [668, 65] on span "​" at bounding box center [667, 65] width 9 height 9
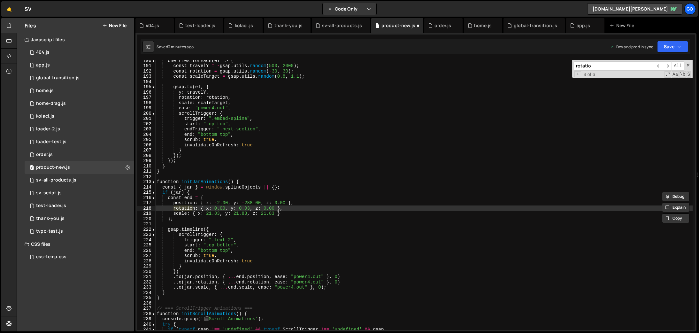
scroll to position [999, 0]
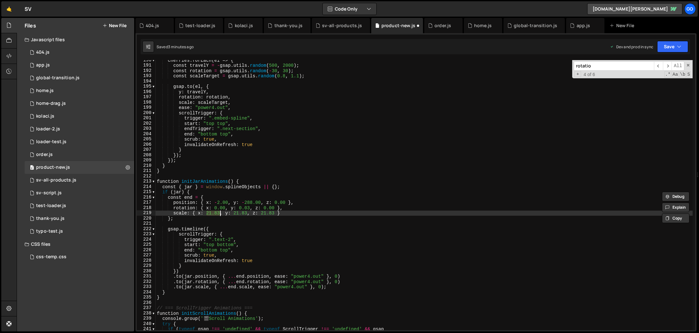
drag, startPoint x: 207, startPoint y: 213, endPoint x: 219, endPoint y: 212, distance: 12.5
click at [219, 212] on div "cherries . forEach ( el => { const travelY = - gsap . utils . random ( 500 , 20…" at bounding box center [424, 197] width 537 height 280
paste textarea "16.17"
drag, startPoint x: 234, startPoint y: 215, endPoint x: 246, endPoint y: 214, distance: 11.9
click at [246, 214] on div "cherries . forEach ( el => { const travelY = - gsap . utils . random ( 500 , 20…" at bounding box center [424, 197] width 537 height 280
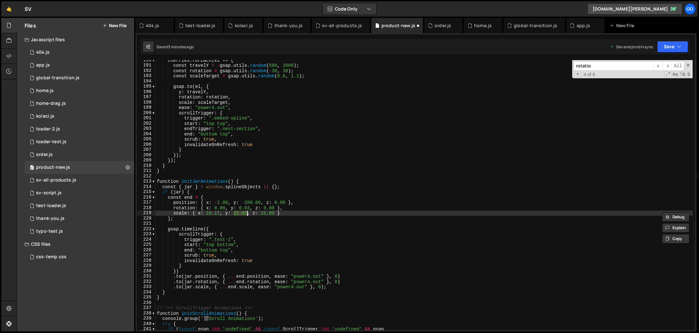
paste textarea "16.17"
drag, startPoint x: 262, startPoint y: 215, endPoint x: 274, endPoint y: 214, distance: 12.1
click at [274, 214] on div "cherries . forEach ( el => { const travelY = - gsap . utils . random ( 500 , 20…" at bounding box center [424, 197] width 537 height 280
paste textarea "16.17"
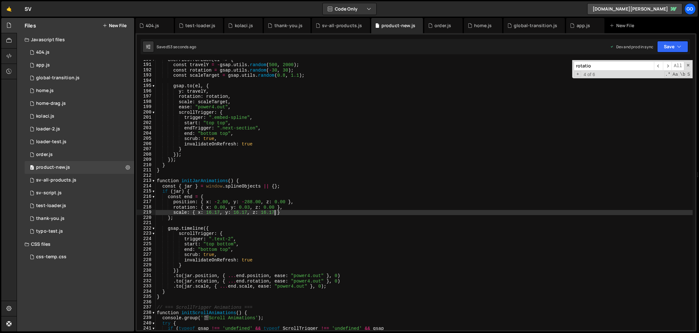
click at [263, 157] on div "cherries . forEach ( el => { const travelY = - gsap . utils . random ( 500 , 20…" at bounding box center [424, 197] width 537 height 280
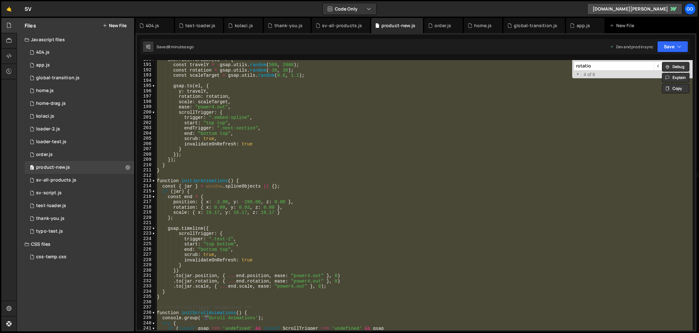
click at [324, 149] on div "cherries . forEach ( el => { const travelY = - gsap . utils . random ( 500 , 20…" at bounding box center [424, 195] width 537 height 270
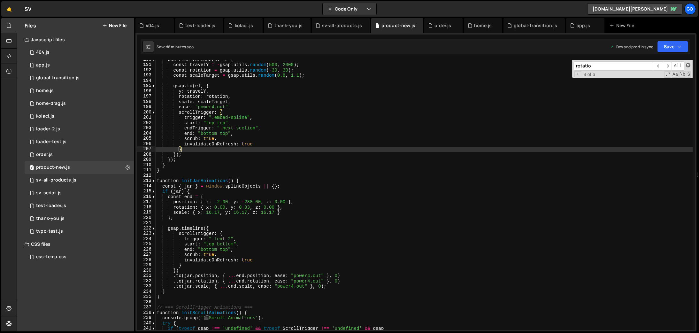
click at [689, 66] on span at bounding box center [688, 65] width 4 height 4
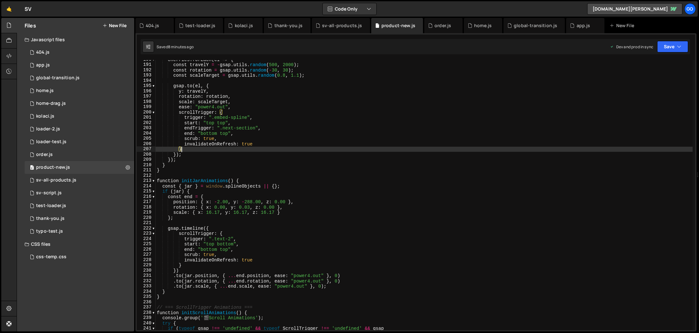
click at [326, 189] on div "cherries . forEach ( el => { const travelY = - gsap . utils . random ( 500 , 20…" at bounding box center [424, 197] width 537 height 280
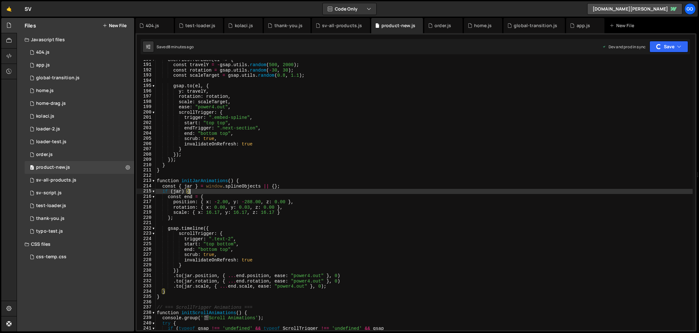
click at [301, 188] on div "cherries . forEach ( el => { const travelY = - gsap . utils . random ( 500 , 20…" at bounding box center [424, 197] width 537 height 280
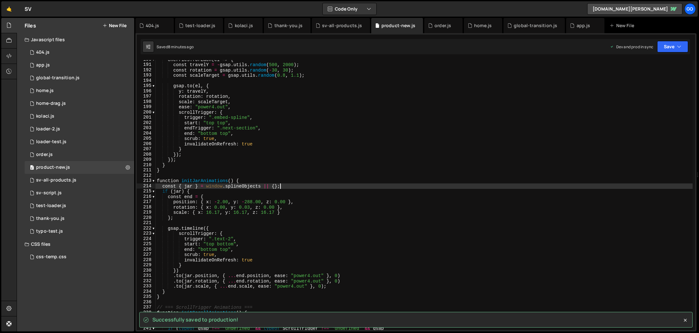
type textarea "console.log('📄 Product-4.js loaded and ready');"
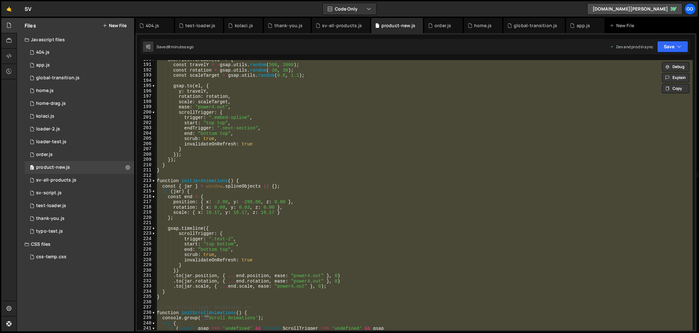
paste textarea
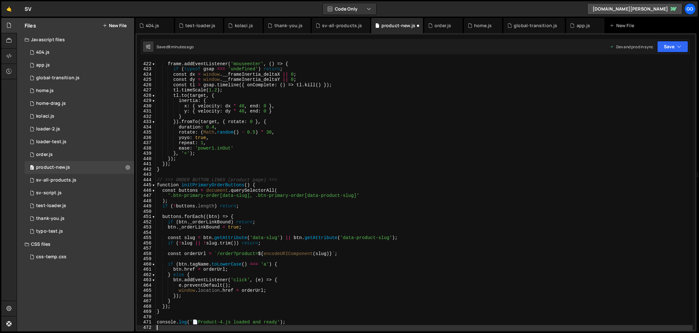
scroll to position [2218, 0]
click at [320, 155] on div "frame . addEventListener ( 'mouseenter' , ( ) => { if ( typeof gsap === 'undefi…" at bounding box center [424, 196] width 537 height 280
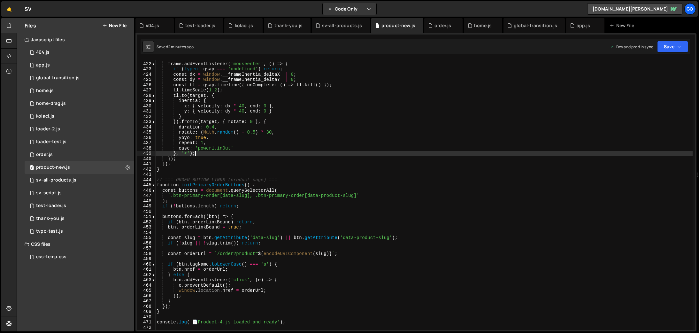
type textarea "console.log('📄 Product-4.js loaded and ready');"
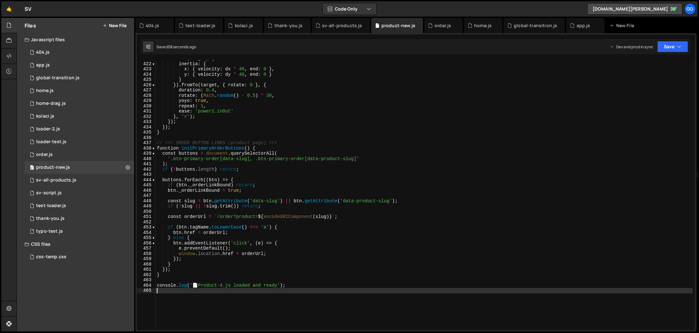
click at [261, 128] on div "tl . to ( target , { inertia : { x : { velocity : dx * 40 , end : 0 } , y : { v…" at bounding box center [424, 196] width 537 height 280
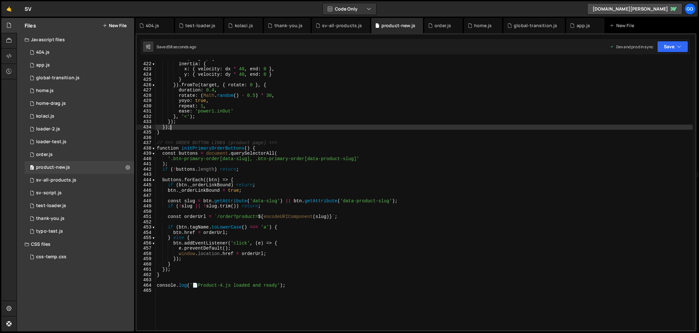
type textarea "console.log('📄 Product-4.js loaded and ready');"
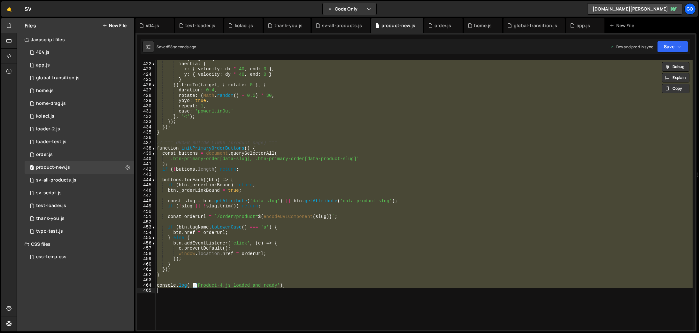
paste textarea
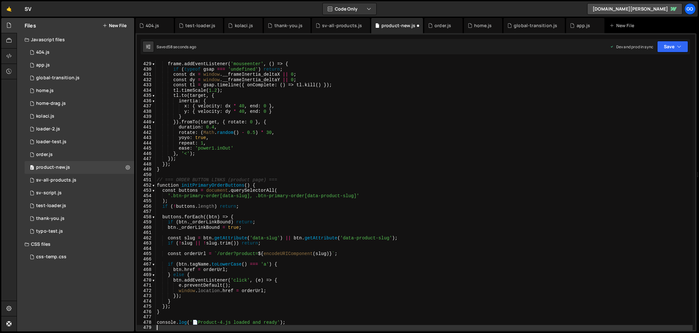
scroll to position [2254, 0]
click at [311, 157] on div "frame . addEventListener ( 'mouseenter' , ( ) => { if ( typeof gsap === 'undefi…" at bounding box center [424, 196] width 537 height 280
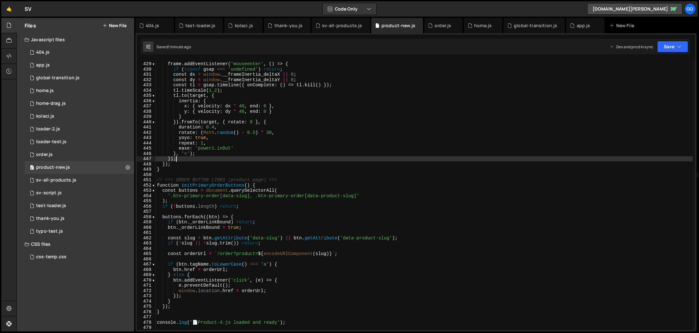
type textarea "console.log('📄 Product-4.js loaded and ready');"
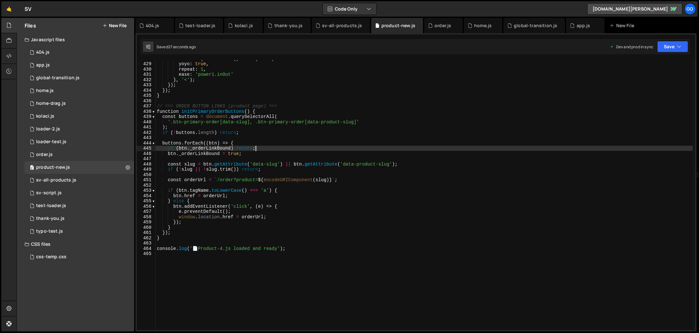
click at [276, 146] on div "rotate : ( Math . random ( ) - 0.5 ) * 30 , yoyo : true , repeat : 1 , ease : '…" at bounding box center [424, 196] width 537 height 280
type textarea "console.log('📄 Product-4.js loaded and ready');"
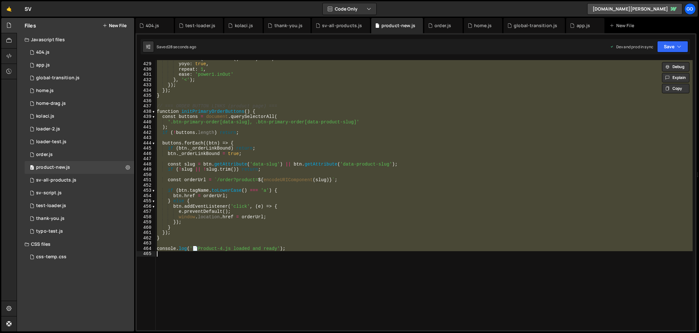
paste textarea
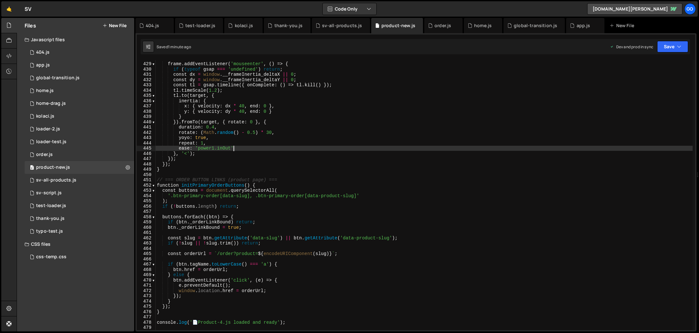
click at [325, 147] on div "frame . addEventListener ( 'mouseenter' , ( ) => { if ( typeof gsap === 'undefi…" at bounding box center [424, 196] width 537 height 280
type textarea "ease: 'power1.inOut'"
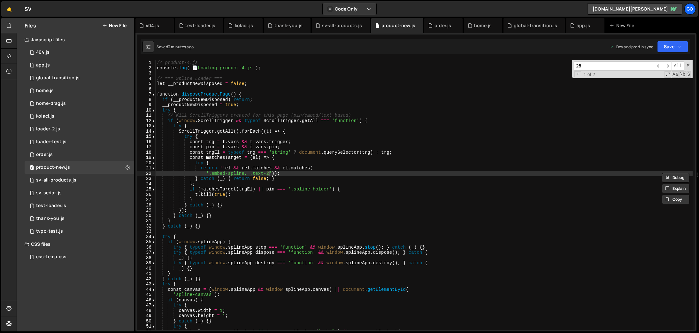
scroll to position [761, 0]
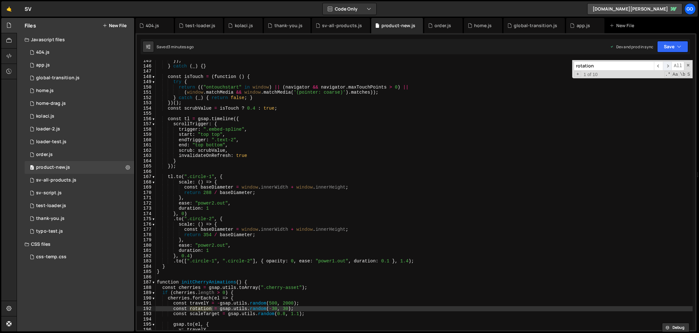
type input "rotation"
click at [666, 63] on span "​" at bounding box center [667, 65] width 9 height 9
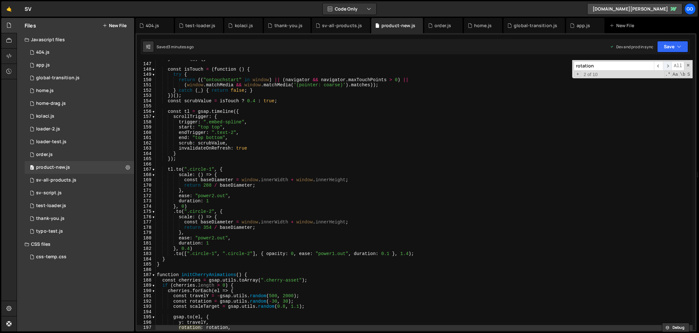
click at [666, 63] on span "​" at bounding box center [667, 65] width 9 height 9
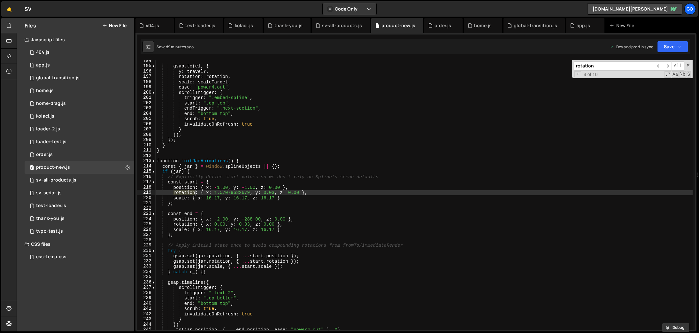
click at [217, 224] on div "gsap . to ( el , { y : travelY , rotation : rotation , scale : scaleTarget , ea…" at bounding box center [424, 198] width 537 height 280
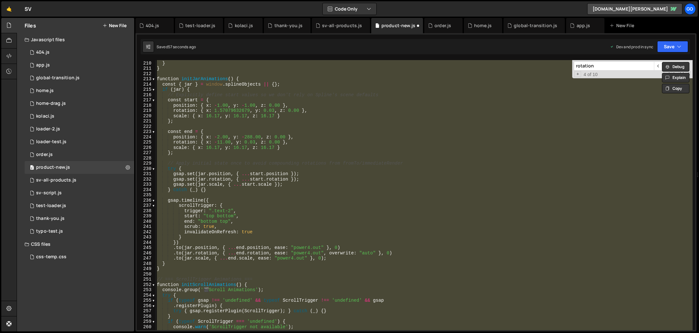
scroll to position [1101, 0]
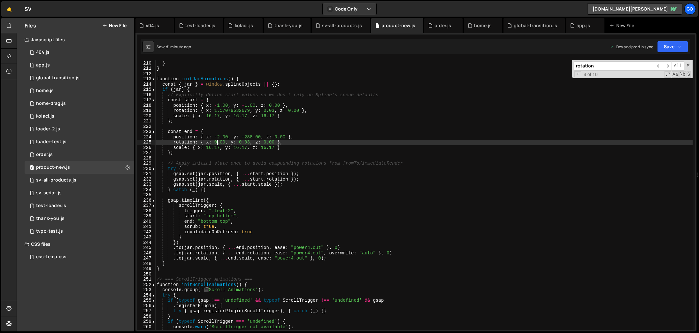
click at [279, 119] on div "}) ; } } function initJarAnimations ( ) { const { jar } = window . splineObject…" at bounding box center [424, 195] width 537 height 280
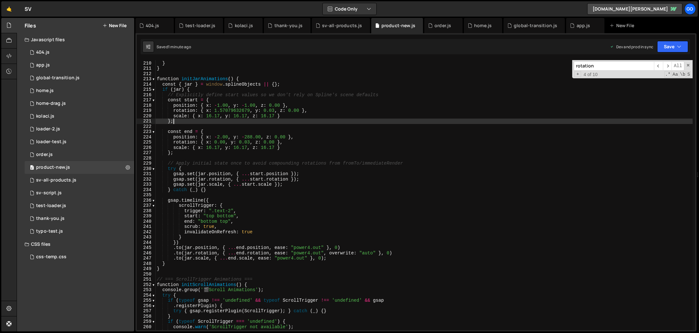
type textarea "console.log('📄 Product-4.js loaded and ready');"
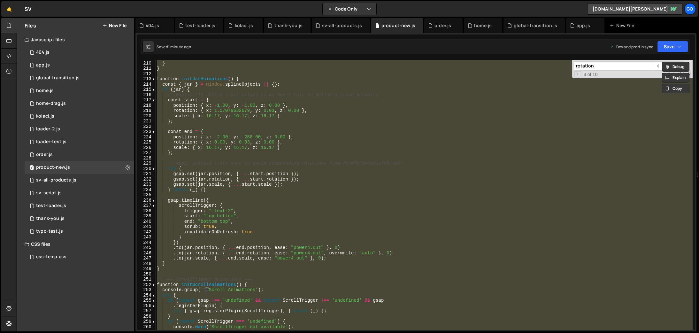
paste textarea
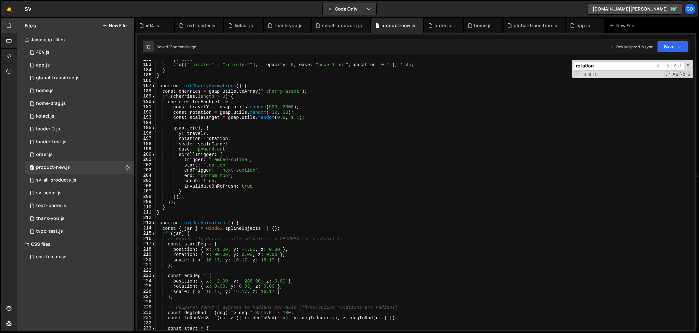
scroll to position [991, 0]
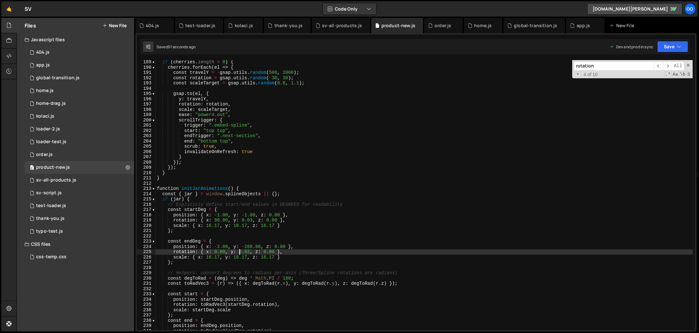
click at [239, 250] on div "if ( cherries . length > 0 ) { cherries . forEach ( el => { const travelY = - g…" at bounding box center [424, 199] width 537 height 280
type textarea "rotation: { x: 0.00, y: 20.03, z: 0.00 },"
click at [277, 237] on div "if ( cherries . length > 0 ) { cherries . forEach ( el => { const travelY = - g…" at bounding box center [424, 199] width 537 height 280
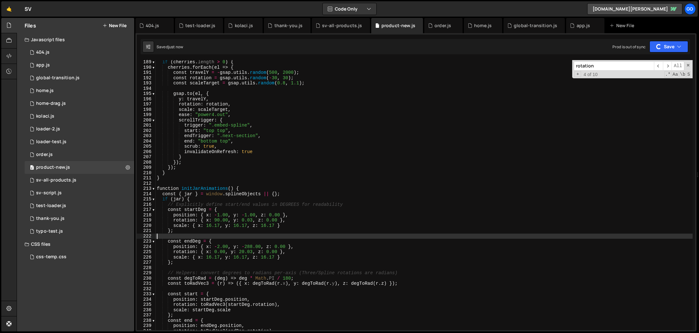
scroll to position [991, 0]
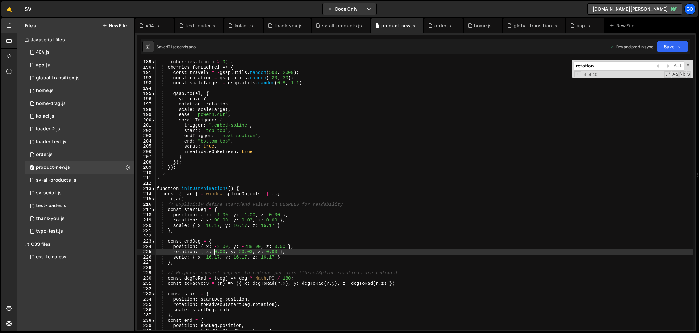
click at [215, 251] on div "if ( cherries . length > 0 ) { cherries . forEach ( el => { const travelY = - g…" at bounding box center [424, 199] width 537 height 280
type textarea "rotation: { x: -18.00, y: 20.03, z: 0.00 },"
